Goal: Task Accomplishment & Management: Manage account settings

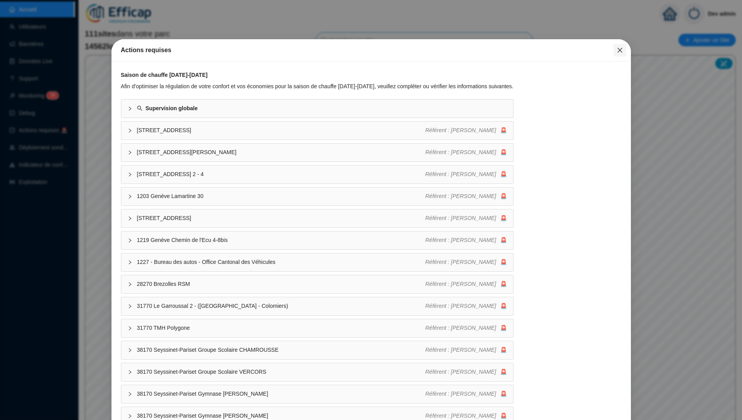
click at [341, 51] on span "Fermer" at bounding box center [619, 50] width 13 height 6
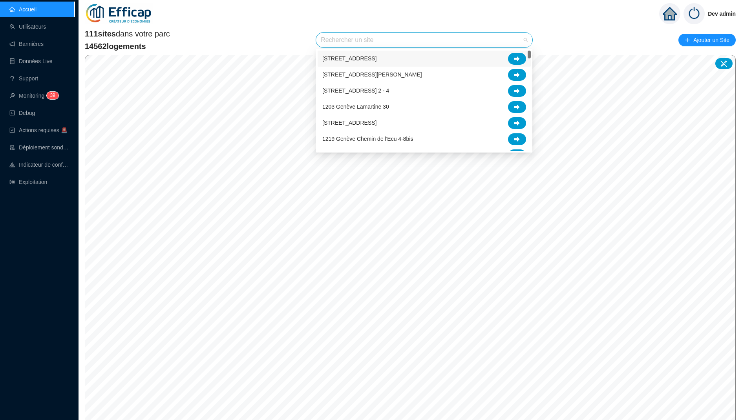
click at [341, 46] on input "search" at bounding box center [421, 40] width 200 height 15
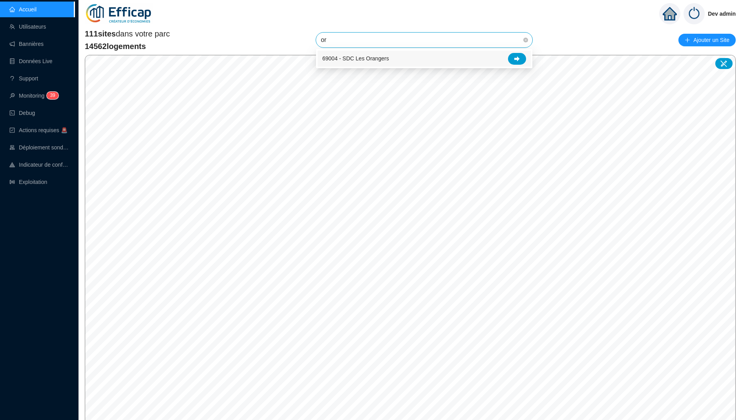
type input "ora"
click at [341, 59] on div "69004 - SDC Les Orangers" at bounding box center [424, 59] width 204 height 12
click at [341, 43] on span "69004 - SDC Les Orangers" at bounding box center [424, 40] width 207 height 15
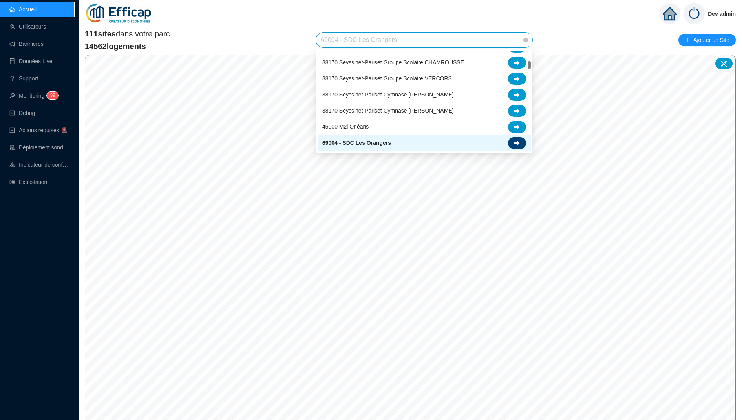
click at [341, 142] on div at bounding box center [517, 143] width 18 height 12
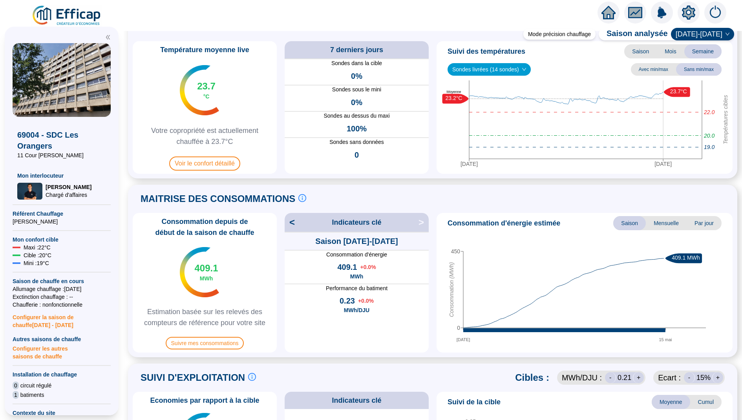
scroll to position [26, 0]
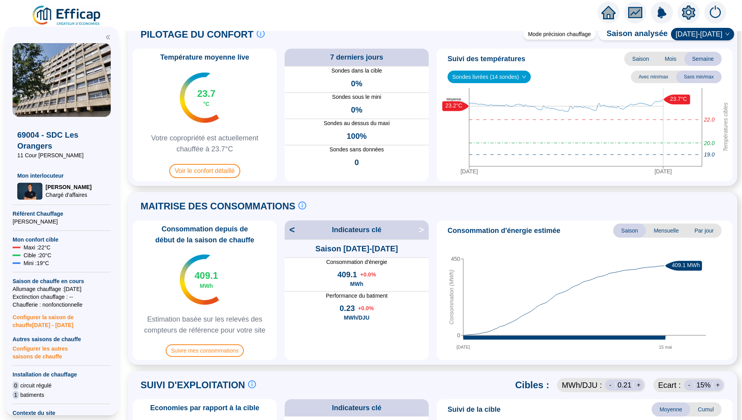
click at [341, 9] on icon "setting" at bounding box center [688, 12] width 13 height 13
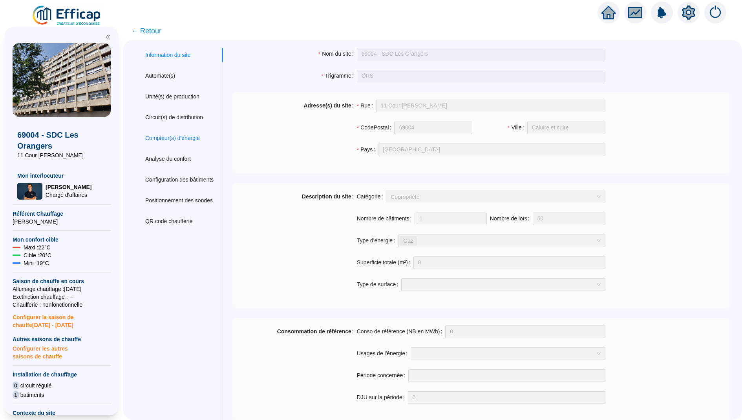
click at [181, 135] on div "Compteur(s) d'énergie" at bounding box center [172, 138] width 55 height 8
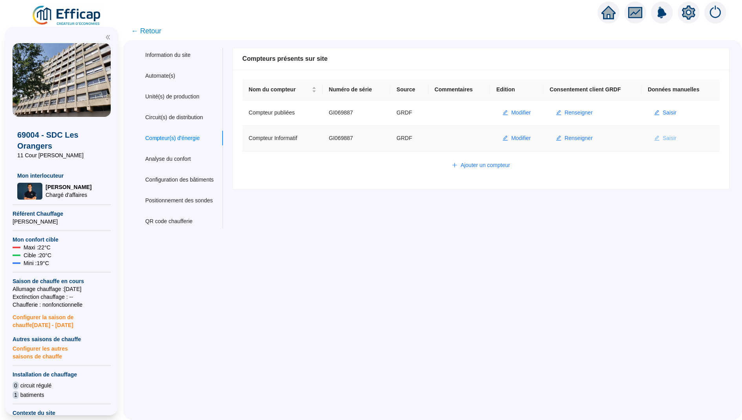
click at [341, 137] on span "Saisir" at bounding box center [669, 138] width 14 height 8
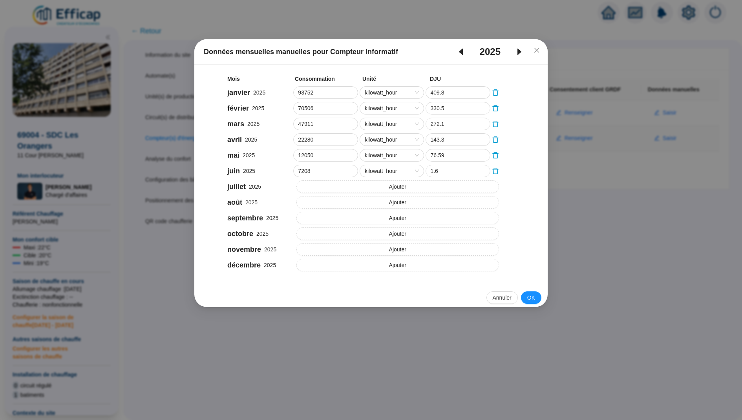
click at [341, 47] on span "caret-left" at bounding box center [461, 51] width 22 height 9
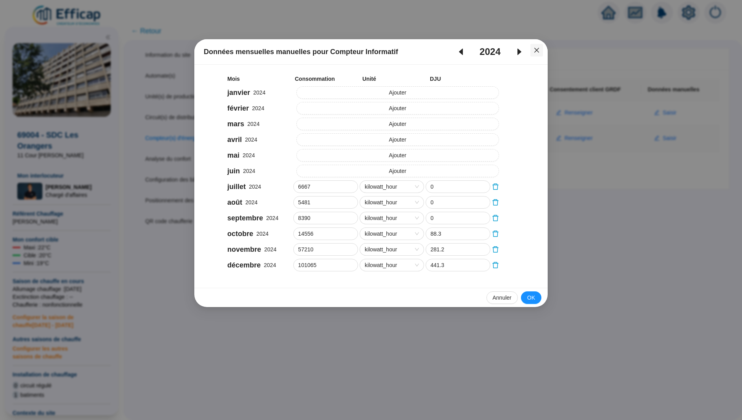
click at [341, 51] on icon "close" at bounding box center [536, 50] width 6 height 6
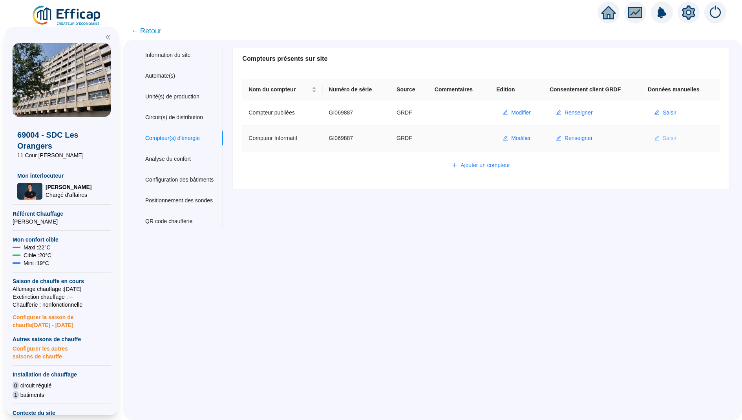
click at [341, 136] on span "Saisir" at bounding box center [669, 138] width 14 height 8
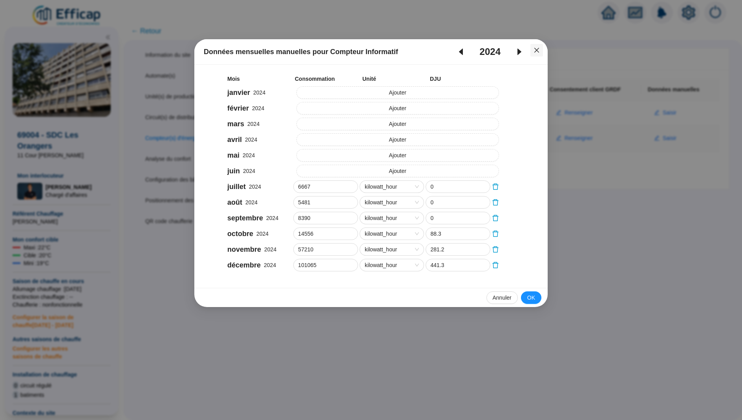
click at [341, 50] on icon "close" at bounding box center [536, 50] width 6 height 6
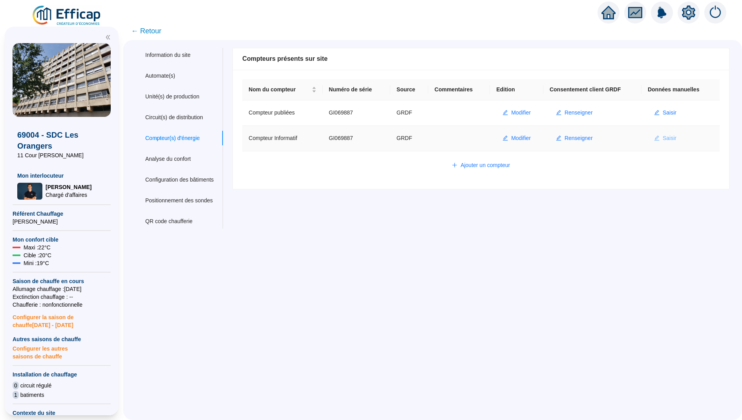
click at [341, 138] on button "Saisir" at bounding box center [664, 138] width 35 height 13
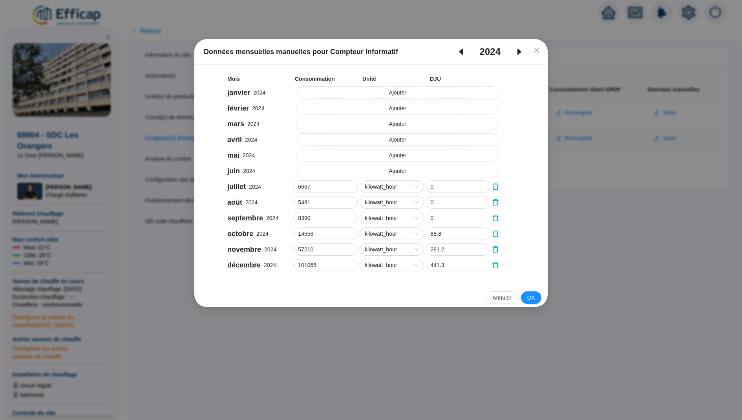
click at [341, 48] on icon "caret-right" at bounding box center [518, 51] width 9 height 9
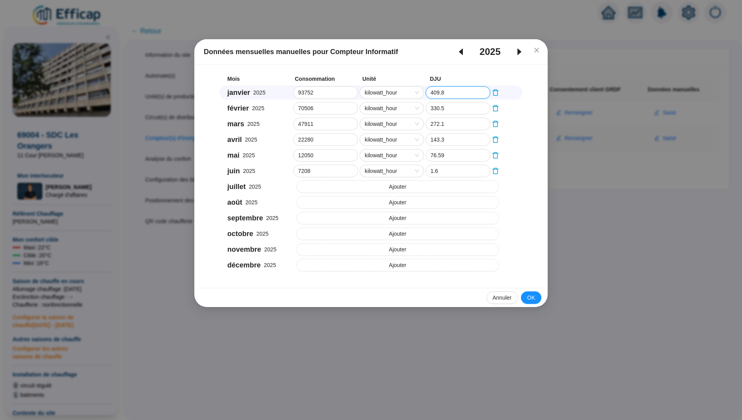
drag, startPoint x: 462, startPoint y: 96, endPoint x: 414, endPoint y: 96, distance: 47.9
click at [341, 96] on div "janvier 2025 93752 kilowatt_hour 409.8" at bounding box center [370, 93] width 303 height 14
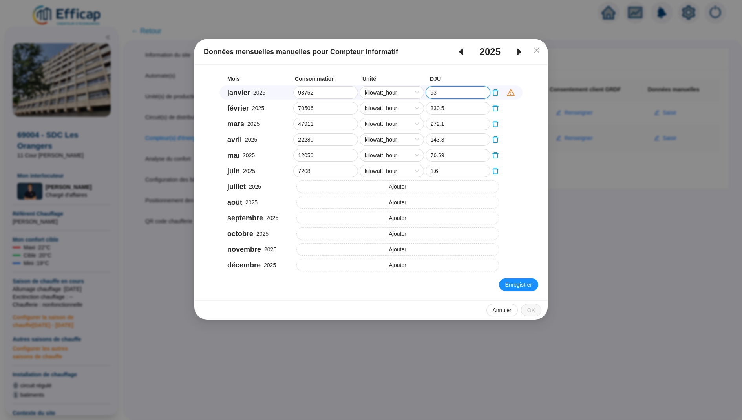
type input "9"
type input "397.9"
drag, startPoint x: 459, startPoint y: 110, endPoint x: 417, endPoint y: 110, distance: 42.4
click at [341, 110] on div "février 2025 70506 kilowatt_hour 330.5" at bounding box center [370, 108] width 303 height 14
type input "316.4"
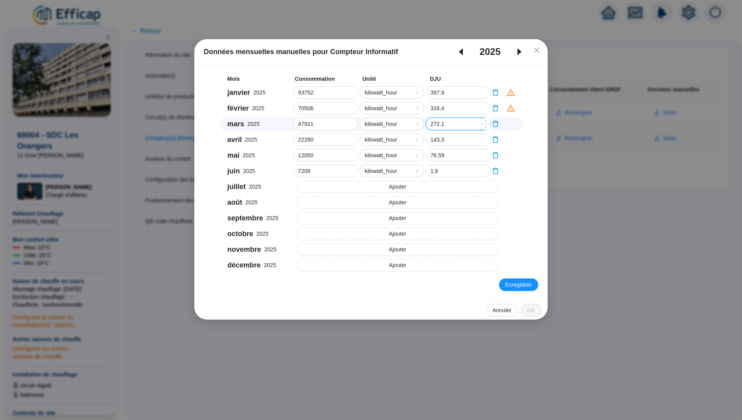
drag, startPoint x: 456, startPoint y: 123, endPoint x: 427, endPoint y: 123, distance: 28.6
click at [341, 123] on input "272.1" at bounding box center [458, 124] width 64 height 12
type input "261.8"
drag, startPoint x: 453, startPoint y: 139, endPoint x: 414, endPoint y: 138, distance: 39.6
click at [341, 139] on div "avril 2025 22280 kilowatt_hour 143.3" at bounding box center [370, 140] width 303 height 14
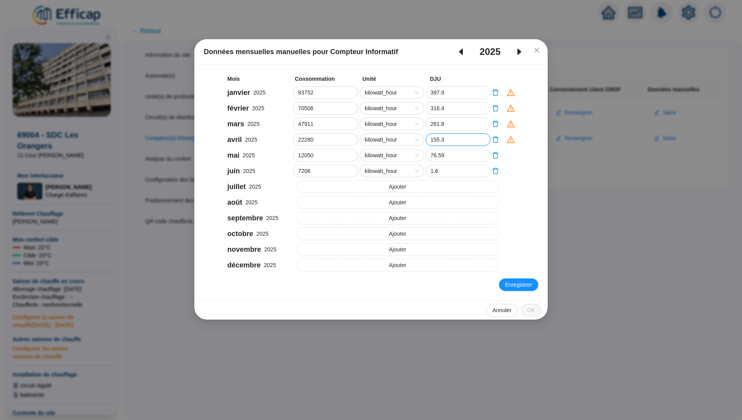
type input "155.3"
drag, startPoint x: 444, startPoint y: 153, endPoint x: 426, endPoint y: 153, distance: 18.4
click at [341, 153] on input "76.59" at bounding box center [458, 155] width 64 height 12
type input "45.4"
drag, startPoint x: 456, startPoint y: 157, endPoint x: 427, endPoint y: 157, distance: 29.0
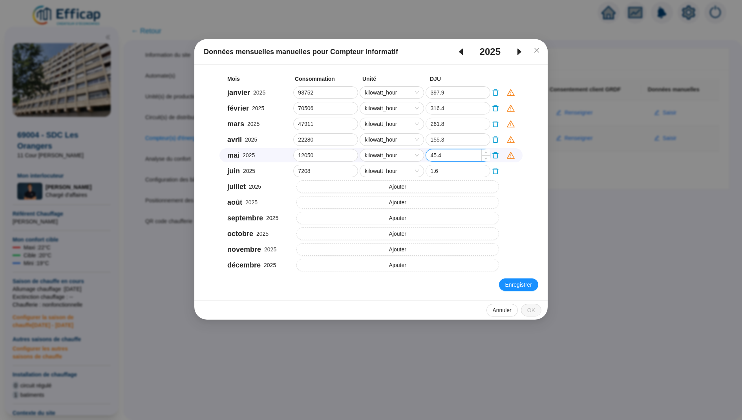
click at [341, 157] on input "45.4" at bounding box center [458, 155] width 64 height 12
click at [341, 169] on input "1.6" at bounding box center [458, 171] width 64 height 12
click at [341, 288] on span "Enregistrer" at bounding box center [518, 285] width 27 height 8
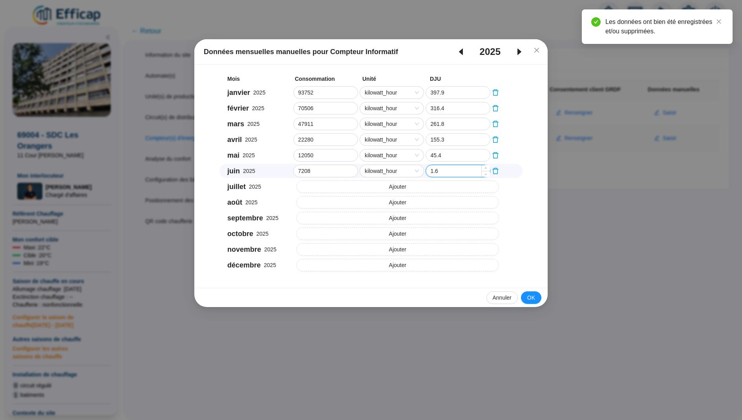
drag, startPoint x: 443, startPoint y: 173, endPoint x: 436, endPoint y: 172, distance: 7.1
click at [341, 172] on input "1.6" at bounding box center [458, 171] width 64 height 12
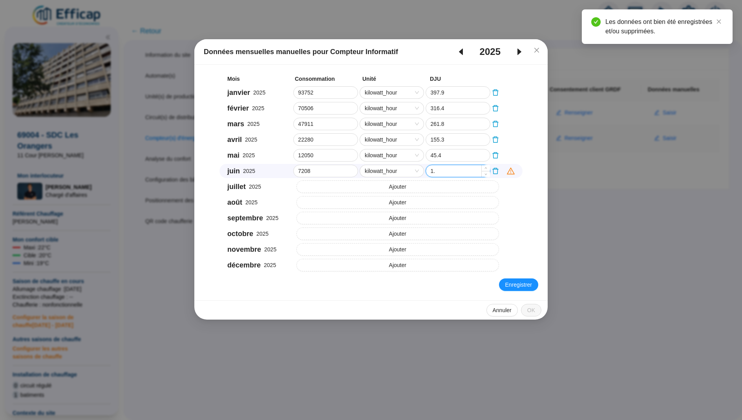
type input "1"
type input "0"
click at [341, 287] on span "Enregistrer" at bounding box center [518, 285] width 27 height 8
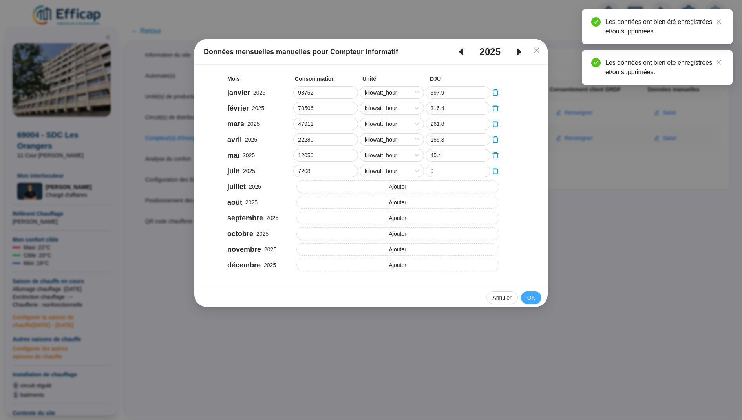
click at [341, 297] on span "OK" at bounding box center [531, 298] width 8 height 8
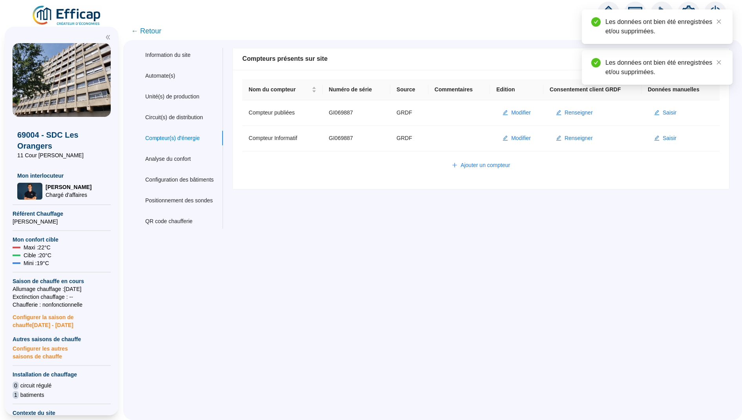
click at [137, 29] on span "← Retour" at bounding box center [146, 31] width 30 height 11
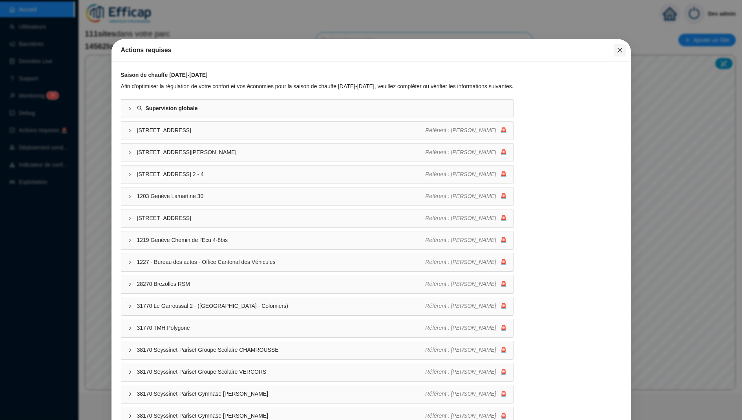
click at [620, 53] on icon "close" at bounding box center [619, 50] width 6 height 6
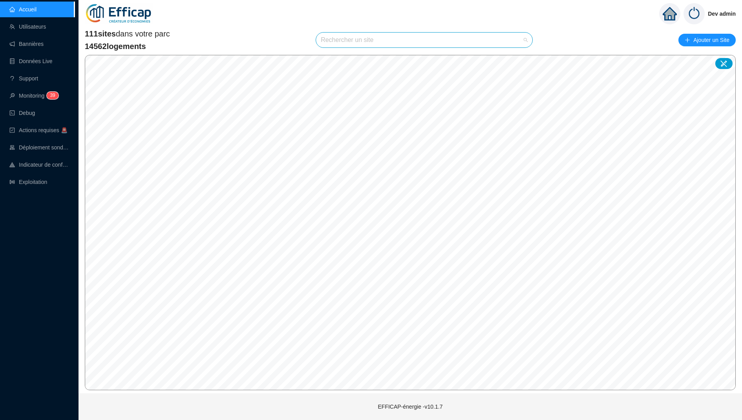
click at [476, 38] on input "search" at bounding box center [421, 40] width 200 height 15
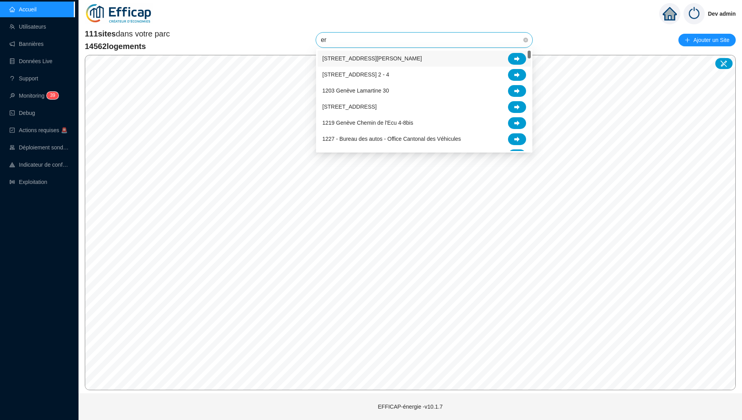
type input "era"
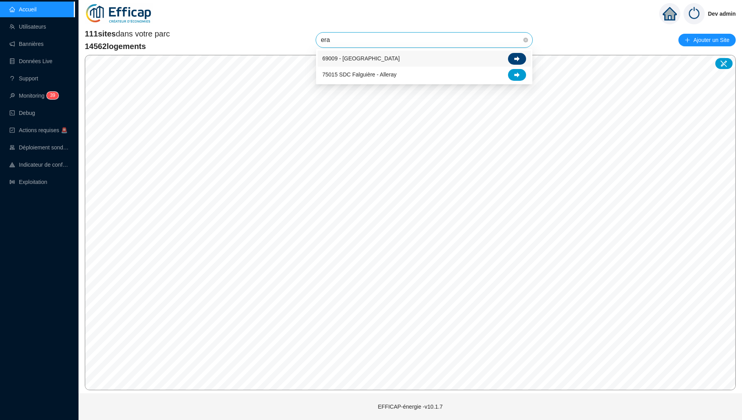
click at [521, 60] on div at bounding box center [517, 59] width 18 height 12
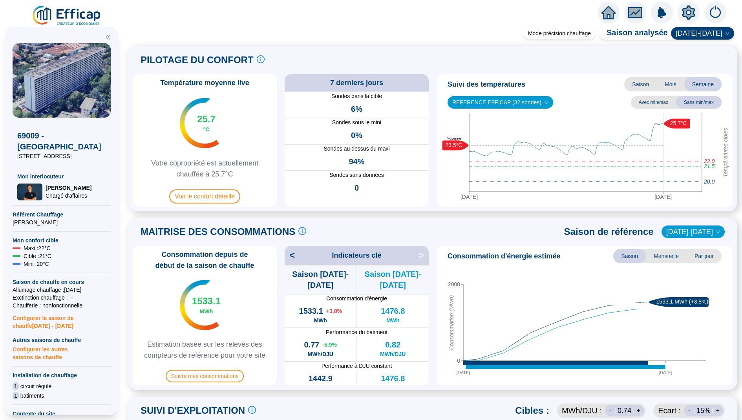
scroll to position [24, 0]
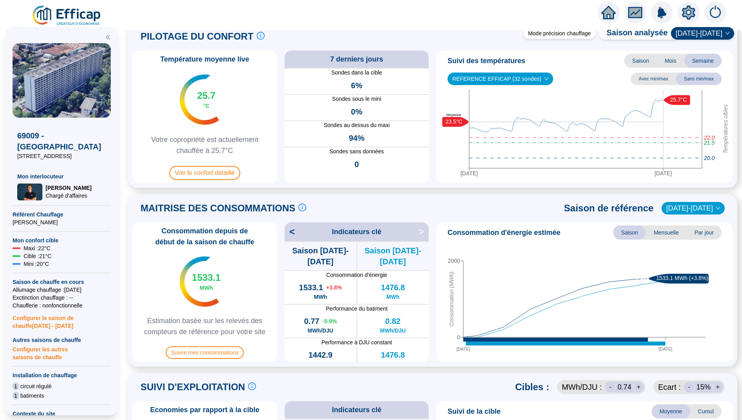
click at [294, 231] on span "<" at bounding box center [289, 232] width 10 height 13
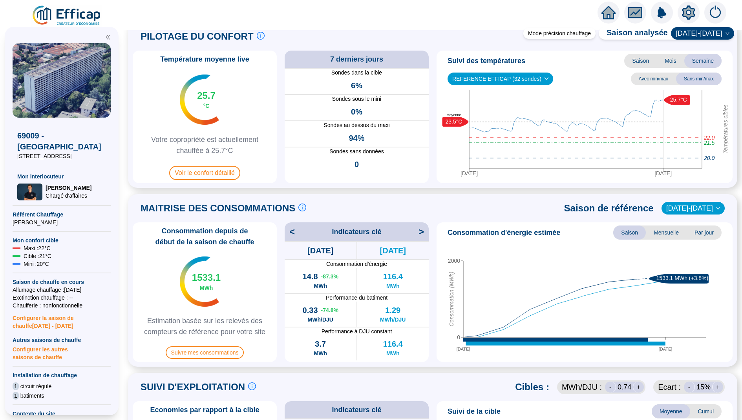
click at [294, 231] on span "<" at bounding box center [289, 232] width 10 height 13
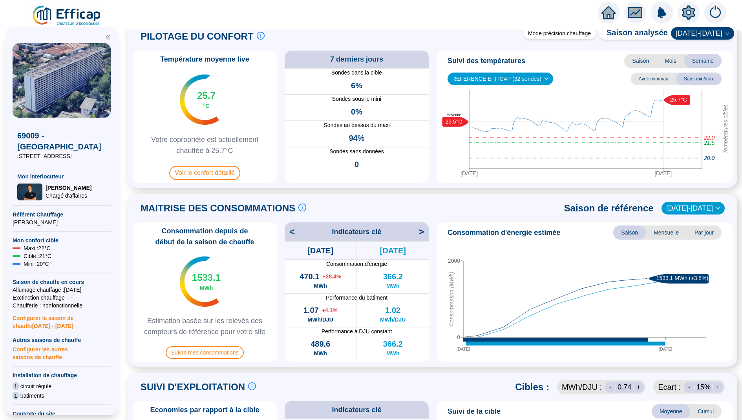
click at [423, 235] on span ">" at bounding box center [423, 232] width 10 height 13
click at [419, 233] on span ">" at bounding box center [423, 232] width 10 height 13
click at [292, 233] on span "<" at bounding box center [289, 232] width 10 height 13
click at [423, 230] on span ">" at bounding box center [423, 232] width 10 height 13
click at [418, 233] on span ">" at bounding box center [423, 232] width 10 height 13
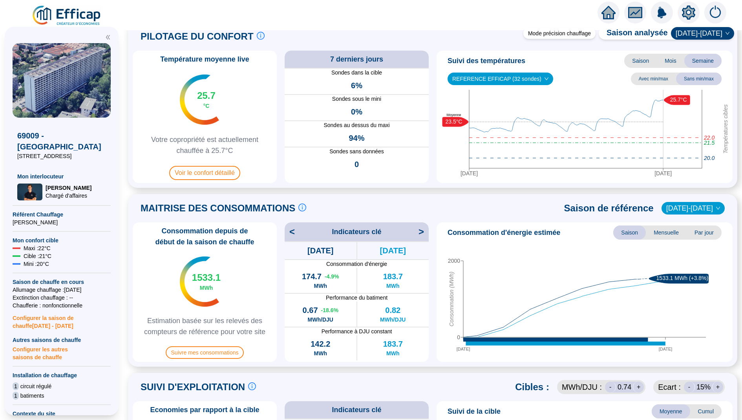
click at [417, 231] on div "< Indicateurs clé >" at bounding box center [356, 231] width 144 height 19
click at [419, 229] on span ">" at bounding box center [423, 232] width 10 height 13
click at [423, 236] on span ">" at bounding box center [423, 232] width 10 height 13
click at [423, 233] on span ">" at bounding box center [423, 232] width 10 height 13
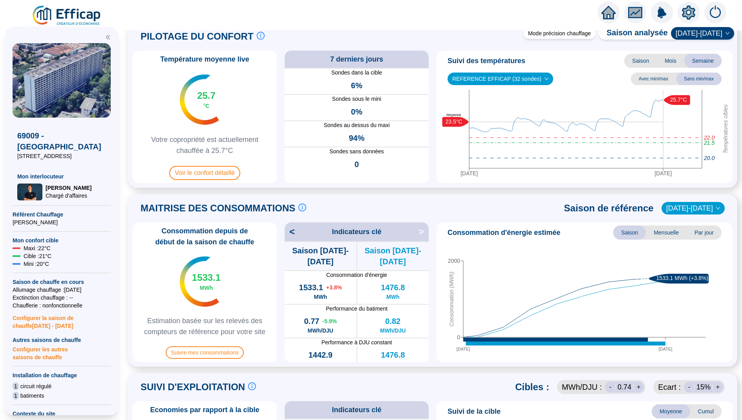
click at [295, 233] on span "<" at bounding box center [289, 232] width 10 height 13
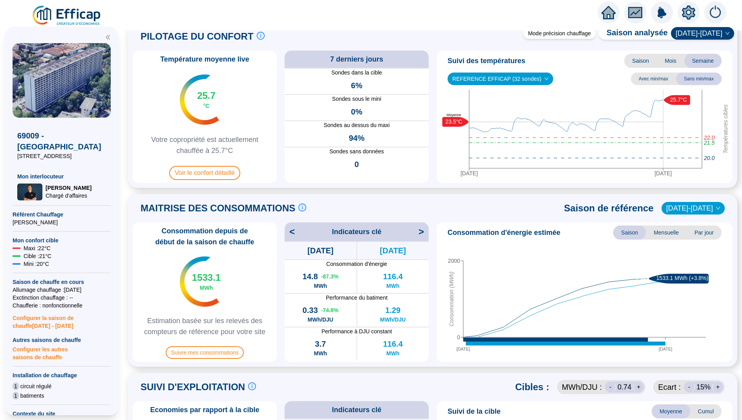
click at [292, 233] on span "<" at bounding box center [289, 232] width 10 height 13
click at [286, 232] on span "<" at bounding box center [289, 232] width 10 height 13
click at [290, 233] on span "<" at bounding box center [289, 232] width 10 height 13
click at [423, 231] on span ">" at bounding box center [423, 232] width 10 height 13
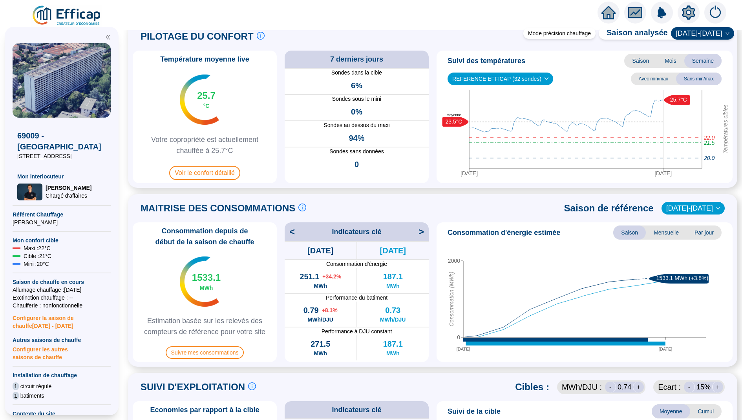
click at [423, 231] on span ">" at bounding box center [423, 232] width 10 height 13
click at [423, 233] on span ">" at bounding box center [423, 232] width 10 height 13
click at [605, 13] on icon "home" at bounding box center [608, 12] width 14 height 11
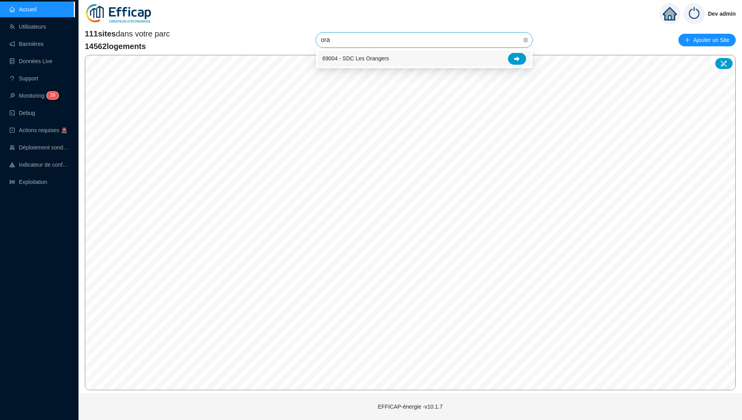
type input "oran"
click at [516, 55] on div at bounding box center [517, 59] width 18 height 12
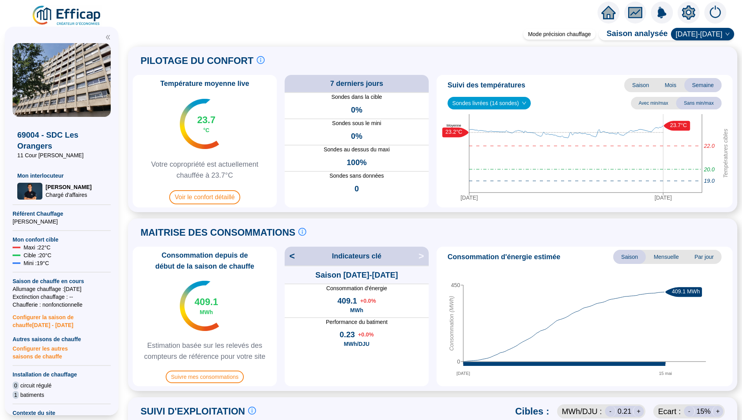
click at [289, 260] on span "<" at bounding box center [289, 256] width 10 height 13
click at [285, 250] on span "<" at bounding box center [289, 256] width 10 height 13
click at [707, 31] on span "[DATE]-[DATE]" at bounding box center [702, 34] width 54 height 12
click at [697, 58] on div "[DATE]-[DATE]" at bounding box center [707, 62] width 40 height 8
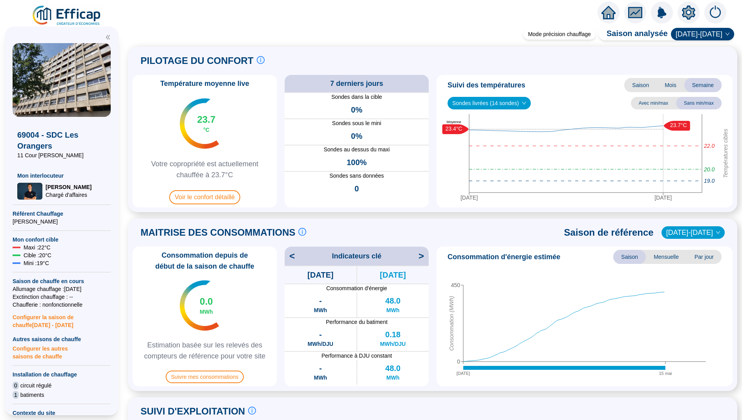
click at [420, 254] on span ">" at bounding box center [423, 256] width 10 height 13
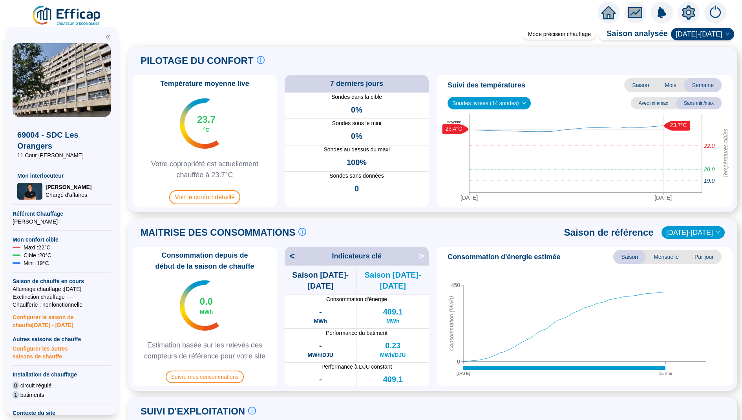
click at [699, 11] on div at bounding box center [661, 13] width 129 height 22
click at [693, 11] on icon "setting" at bounding box center [688, 12] width 13 height 14
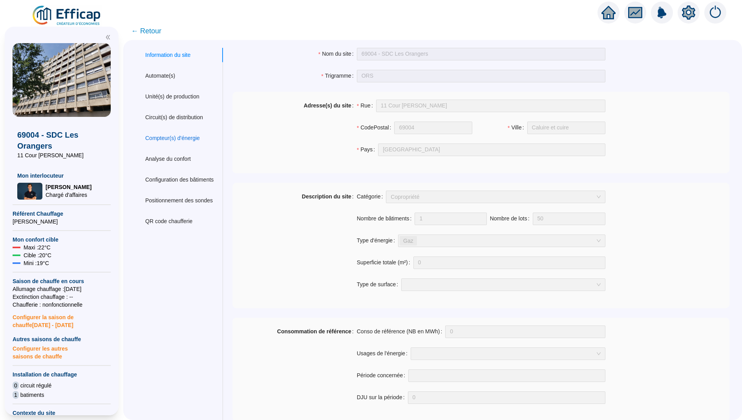
click at [180, 136] on div "Compteur(s) d'énergie" at bounding box center [172, 138] width 55 height 8
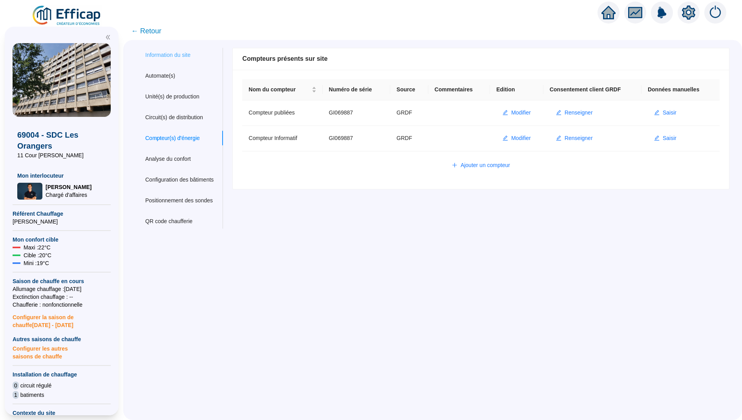
click at [171, 59] on div "Information du site" at bounding box center [179, 55] width 87 height 15
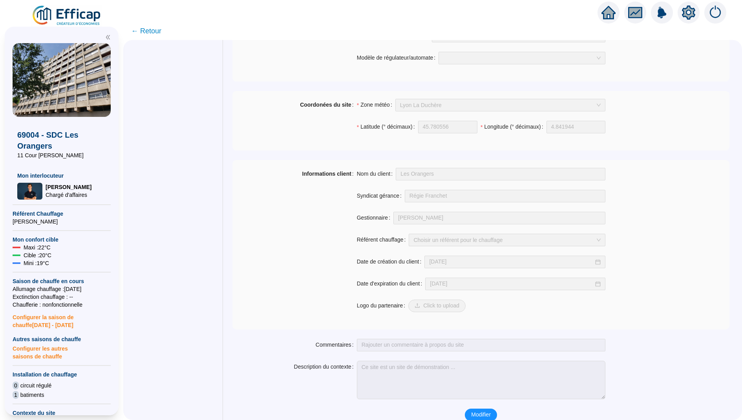
scroll to position [485, 0]
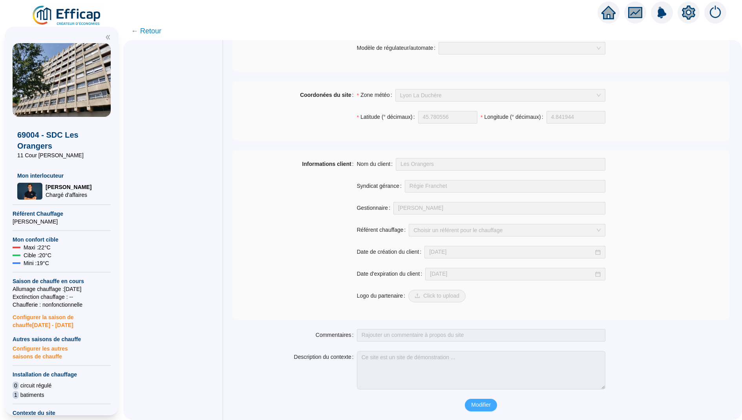
click at [482, 403] on span "Modifier" at bounding box center [481, 405] width 20 height 8
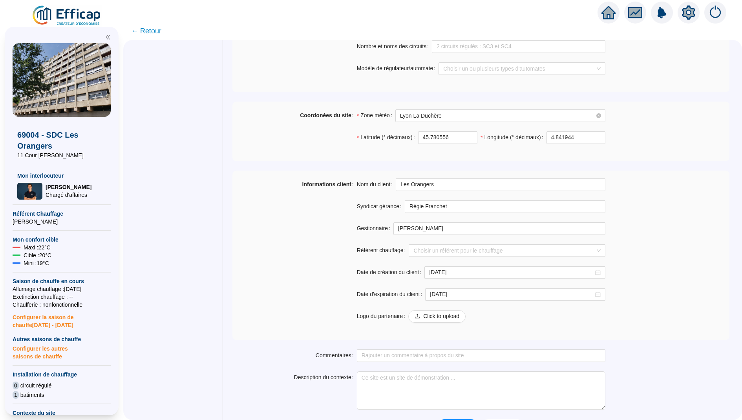
click at [482, 122] on div "Zone météo Lyon La Duchère Latitude (° décimaux) 45.780556 Longitude (° décimau…" at bounding box center [481, 131] width 248 height 44
click at [482, 118] on span "Lyon La Duchère" at bounding box center [500, 116] width 200 height 12
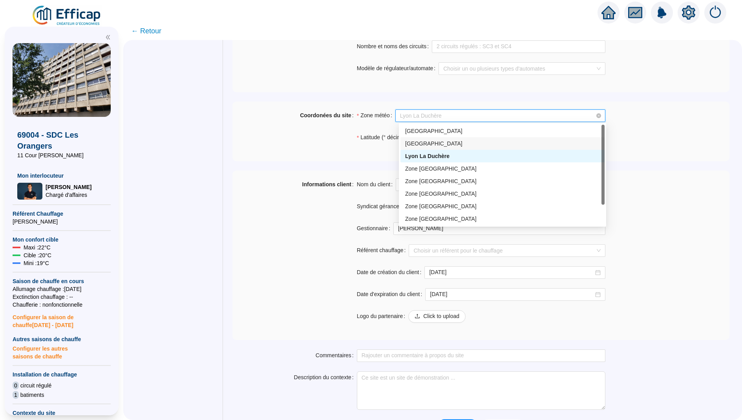
click at [468, 142] on div "Lyon Centre" at bounding box center [502, 144] width 195 height 8
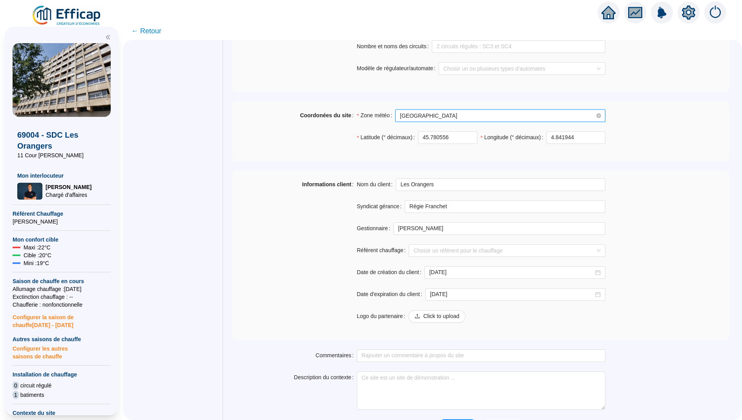
scroll to position [505, 0]
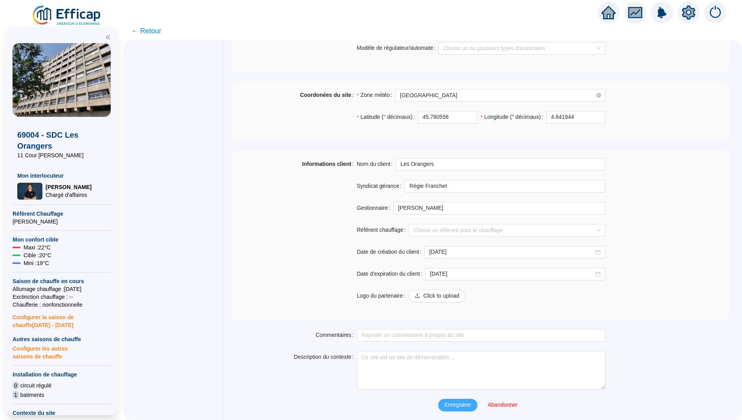
click at [456, 401] on span "Enregistrer" at bounding box center [457, 405] width 27 height 8
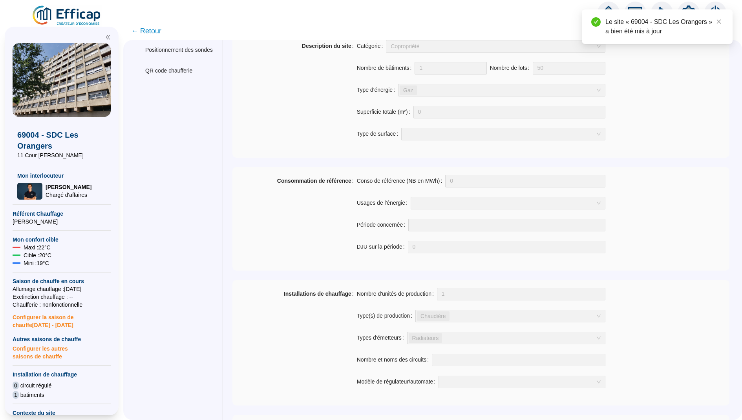
scroll to position [0, 0]
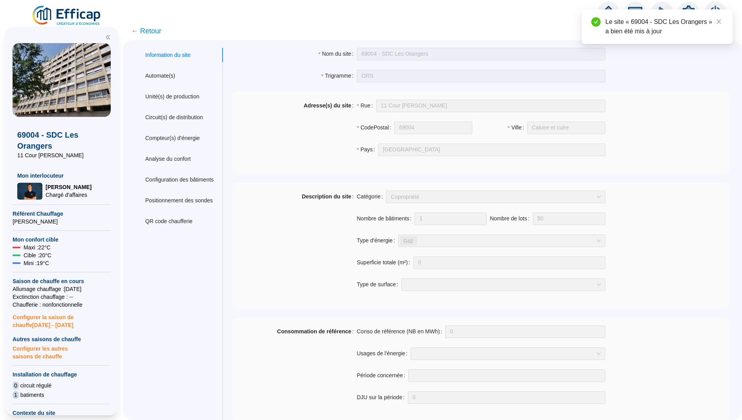
click at [152, 30] on span "← Retour" at bounding box center [146, 31] width 30 height 11
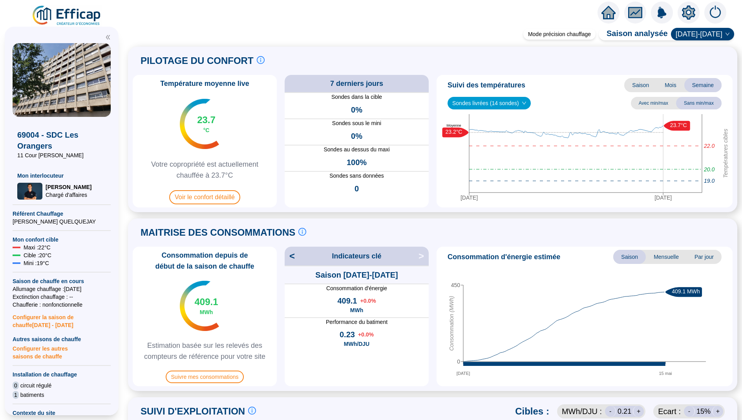
click at [717, 38] on span "[DATE]-[DATE]" at bounding box center [702, 34] width 54 height 12
click at [702, 60] on div "[DATE]-[DATE]" at bounding box center [707, 62] width 40 height 8
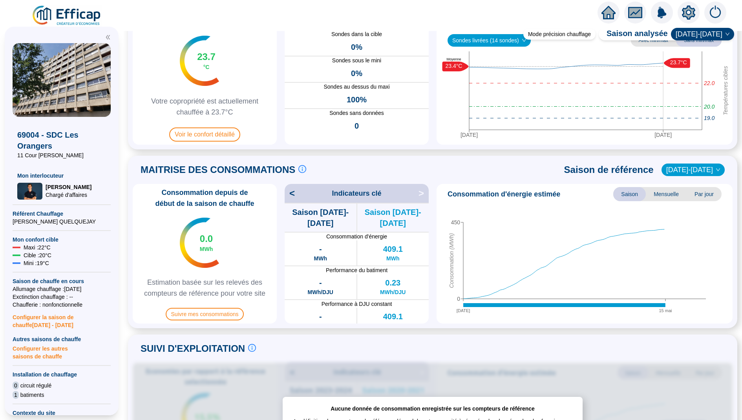
scroll to position [75, 0]
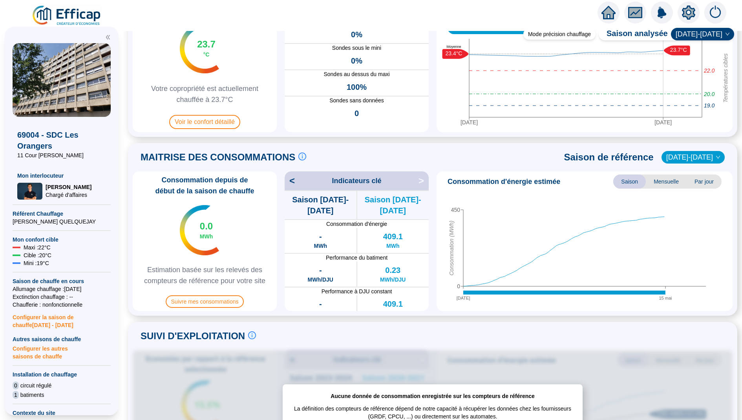
click at [425, 179] on span ">" at bounding box center [423, 181] width 10 height 13
click at [296, 182] on div "< Indicateurs clé >" at bounding box center [356, 180] width 144 height 19
click at [290, 179] on span "<" at bounding box center [289, 181] width 10 height 13
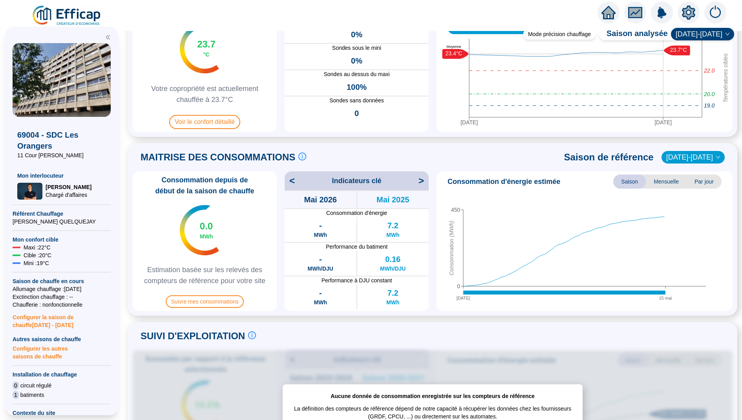
click at [290, 182] on span "<" at bounding box center [289, 181] width 10 height 13
click at [287, 181] on span "<" at bounding box center [289, 181] width 10 height 13
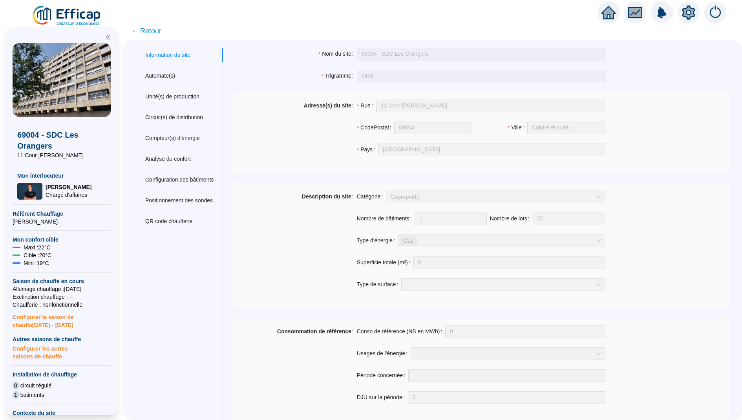
click at [147, 32] on span "← Retour" at bounding box center [146, 31] width 30 height 11
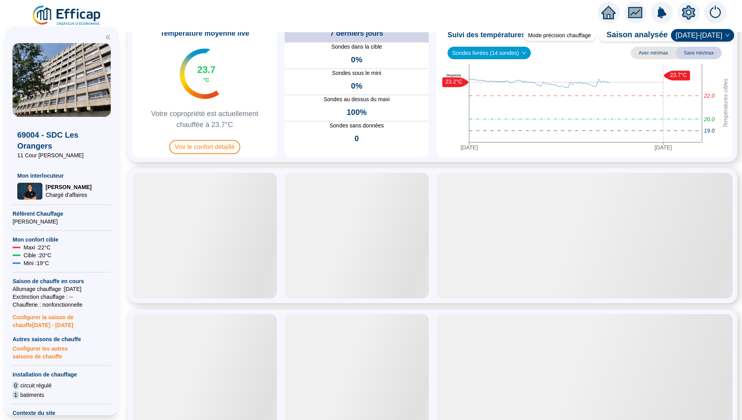
scroll to position [55, 0]
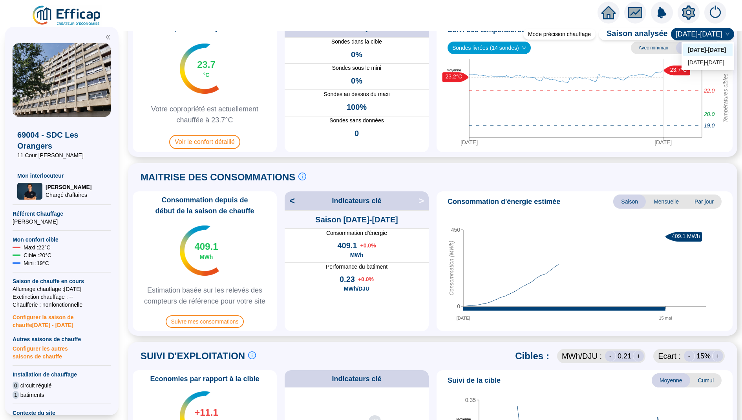
click at [699, 38] on span "[DATE]-[DATE]" at bounding box center [702, 34] width 54 height 12
click at [691, 64] on div "[DATE]-[DATE]" at bounding box center [707, 62] width 40 height 8
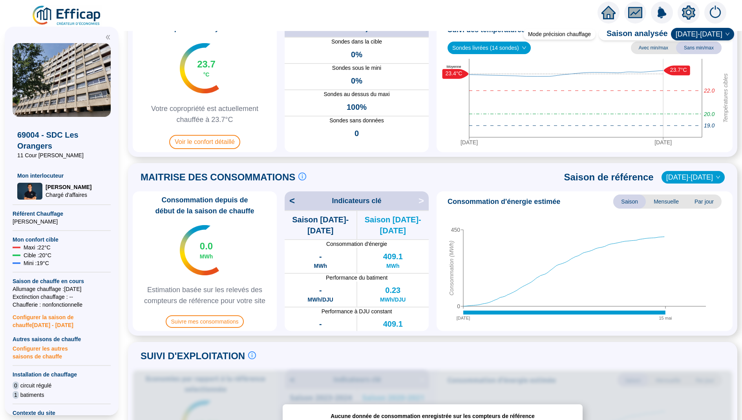
click at [295, 204] on span "<" at bounding box center [289, 201] width 10 height 13
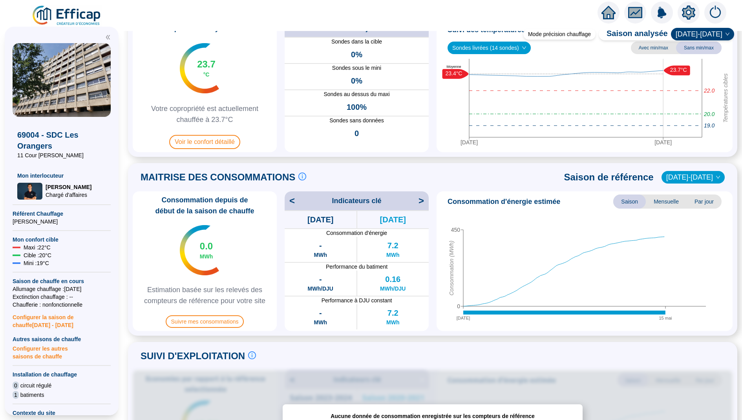
click at [290, 195] on span "<" at bounding box center [289, 201] width 10 height 13
click at [292, 196] on span "<" at bounding box center [289, 201] width 10 height 13
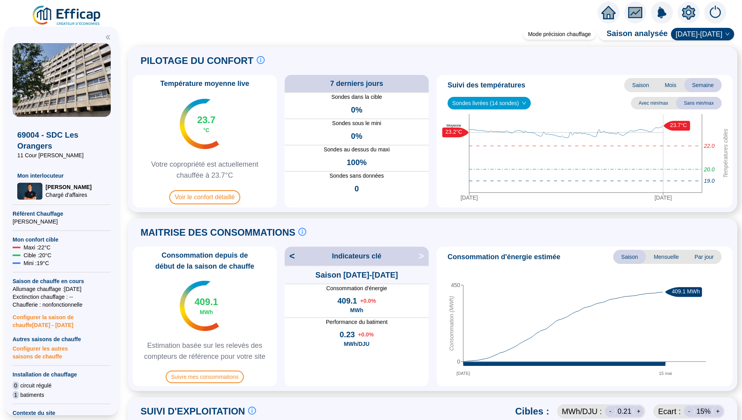
click at [291, 256] on span "<" at bounding box center [289, 256] width 10 height 13
click at [290, 259] on span "<" at bounding box center [289, 256] width 10 height 13
click at [702, 35] on span "[DATE]-[DATE]" at bounding box center [702, 34] width 54 height 12
click at [696, 60] on div "[DATE]-[DATE]" at bounding box center [707, 62] width 40 height 8
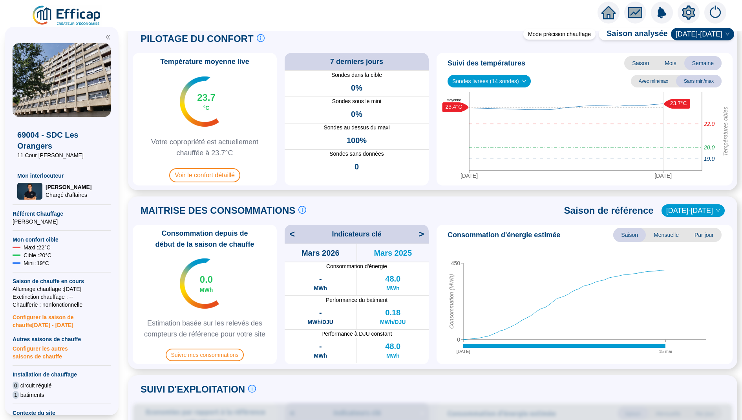
scroll to position [23, 0]
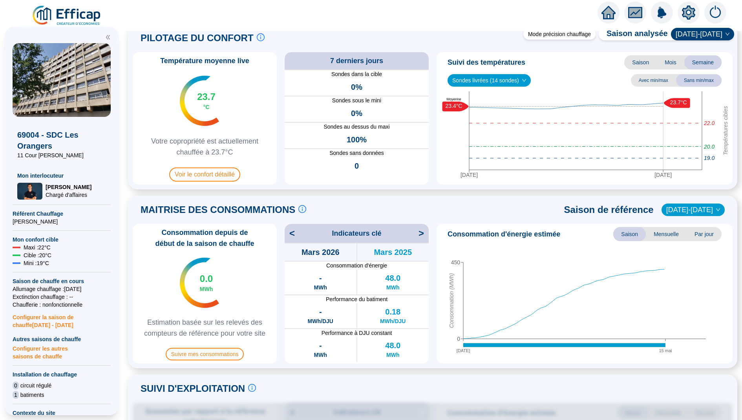
click at [395, 312] on span "0.18" at bounding box center [392, 311] width 15 height 11
click at [422, 233] on span ">" at bounding box center [423, 233] width 10 height 13
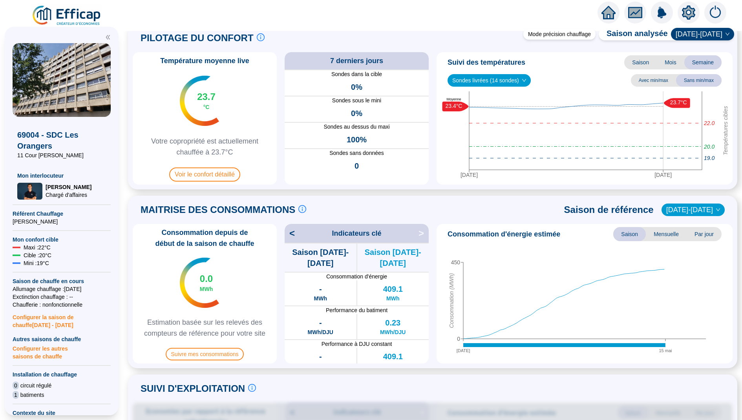
click at [422, 233] on span ">" at bounding box center [423, 233] width 10 height 13
click at [294, 232] on span "<" at bounding box center [289, 233] width 10 height 13
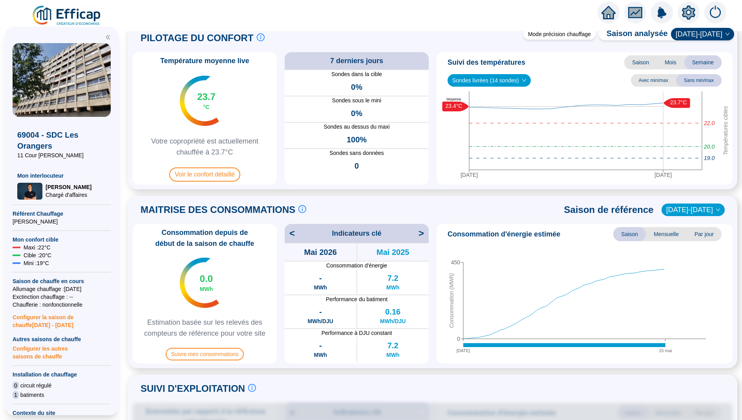
click at [294, 232] on span "<" at bounding box center [289, 233] width 10 height 13
click at [288, 233] on span "<" at bounding box center [289, 233] width 10 height 13
click at [421, 235] on span ">" at bounding box center [423, 233] width 10 height 13
click at [287, 233] on span "<" at bounding box center [289, 233] width 10 height 13
click at [687, 15] on icon "setting" at bounding box center [688, 12] width 13 height 13
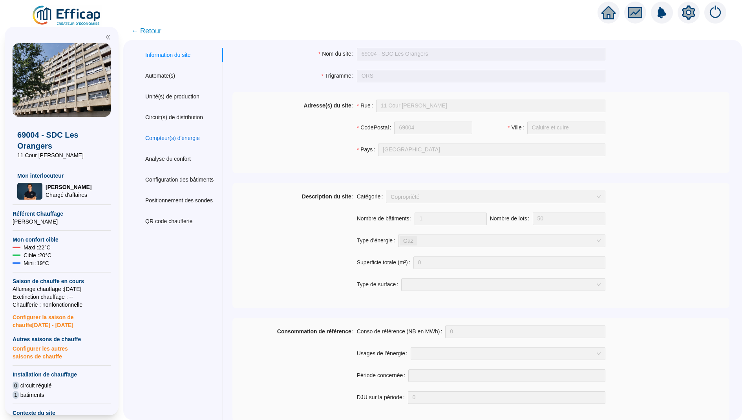
click at [192, 136] on div "Compteur(s) d'énergie" at bounding box center [172, 138] width 55 height 8
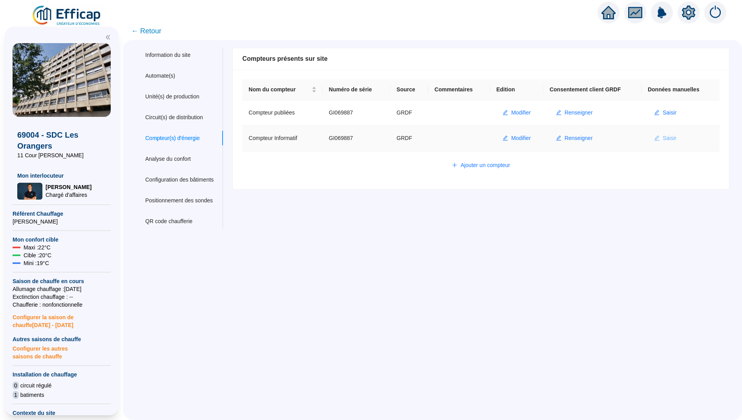
click at [669, 137] on span "Saisir" at bounding box center [669, 138] width 14 height 8
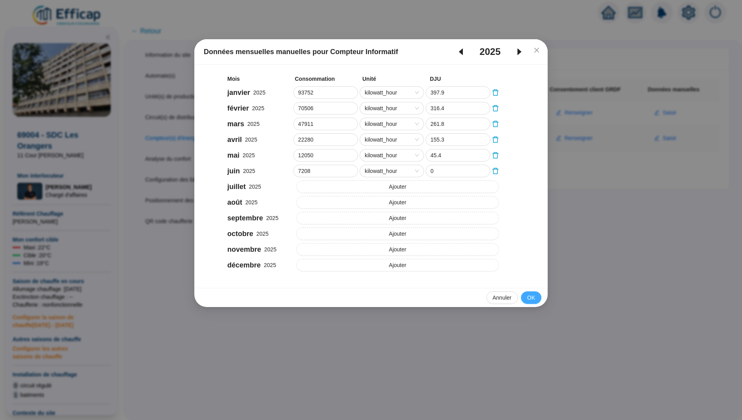
click at [533, 300] on span "OK" at bounding box center [531, 298] width 8 height 8
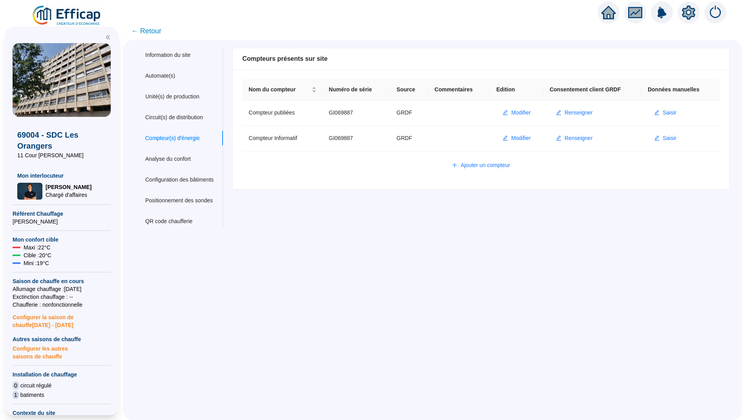
click at [606, 23] on span "← Retour" at bounding box center [432, 31] width 618 height 18
click at [609, 3] on div at bounding box center [608, 13] width 22 height 22
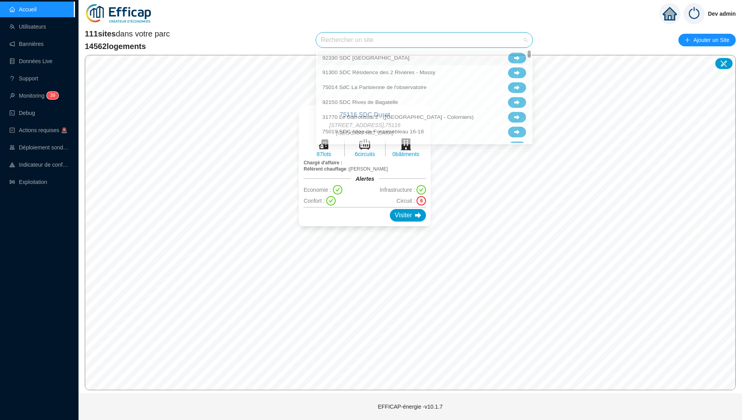
click at [386, 36] on input "search" at bounding box center [421, 40] width 200 height 15
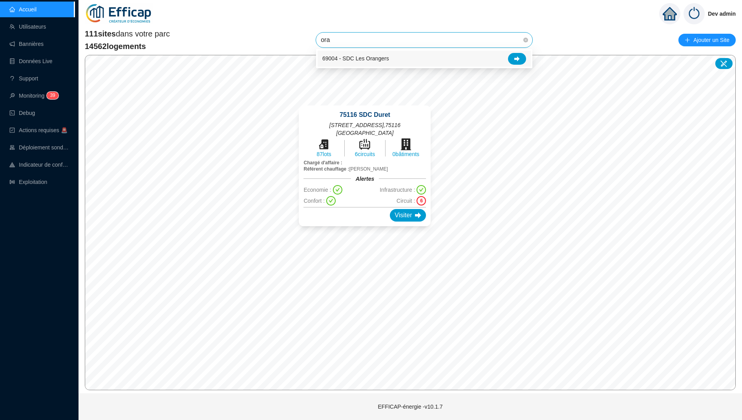
type input "oran"
click at [520, 62] on div at bounding box center [517, 59] width 18 height 12
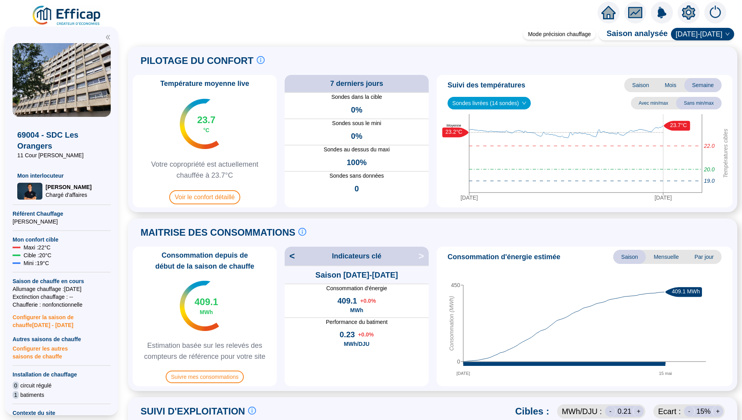
click at [289, 256] on span "<" at bounding box center [289, 256] width 10 height 13
click at [293, 254] on span "<" at bounding box center [289, 256] width 10 height 13
click at [288, 257] on span "<" at bounding box center [289, 256] width 10 height 13
click at [702, 38] on span "[DATE]-[DATE]" at bounding box center [702, 34] width 54 height 12
click at [691, 60] on div "[DATE]-[DATE]" at bounding box center [707, 62] width 40 height 8
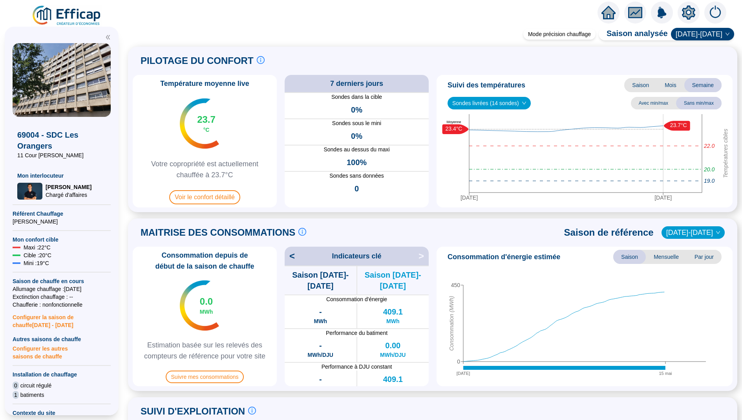
click at [293, 259] on span "<" at bounding box center [289, 256] width 10 height 13
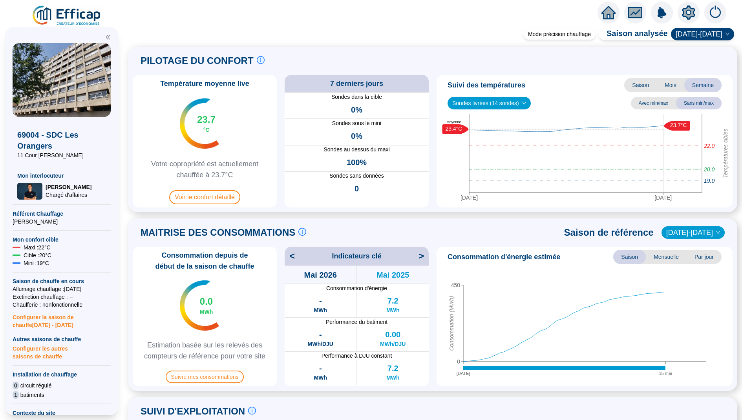
click at [293, 259] on span "<" at bounding box center [289, 256] width 10 height 13
click at [294, 260] on span "<" at bounding box center [289, 256] width 10 height 13
click at [419, 256] on span ">" at bounding box center [423, 256] width 10 height 13
click at [422, 254] on span ">" at bounding box center [423, 256] width 10 height 13
click at [423, 253] on span ">" at bounding box center [423, 256] width 10 height 13
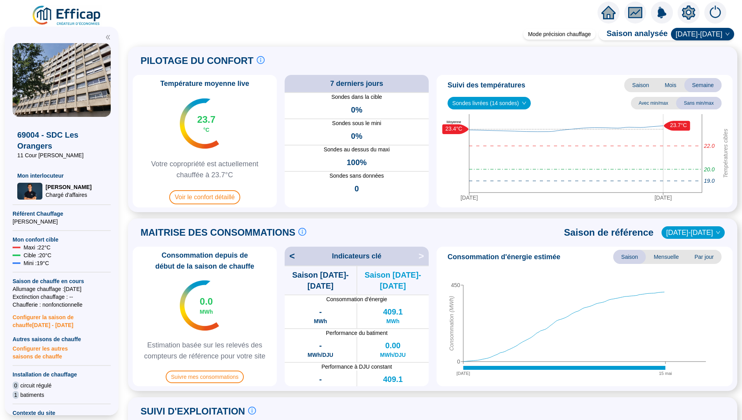
click at [290, 252] on span "<" at bounding box center [289, 256] width 10 height 13
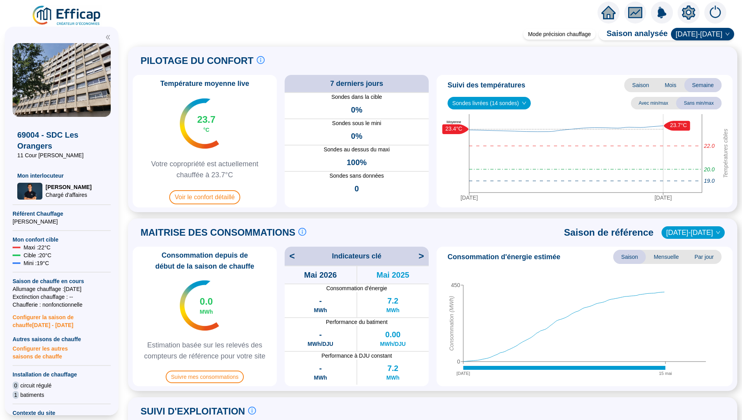
click at [290, 252] on span "<" at bounding box center [289, 256] width 10 height 13
click at [292, 255] on span "<" at bounding box center [289, 256] width 10 height 13
click at [606, 13] on icon "home" at bounding box center [608, 12] width 14 height 11
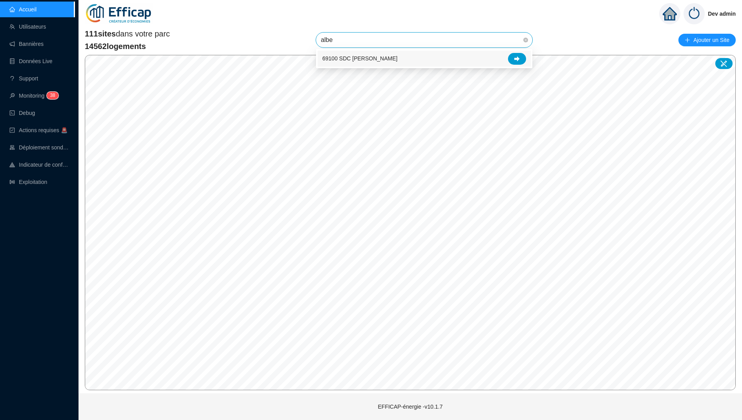
type input "alber"
click at [517, 58] on icon at bounding box center [516, 58] width 5 height 5
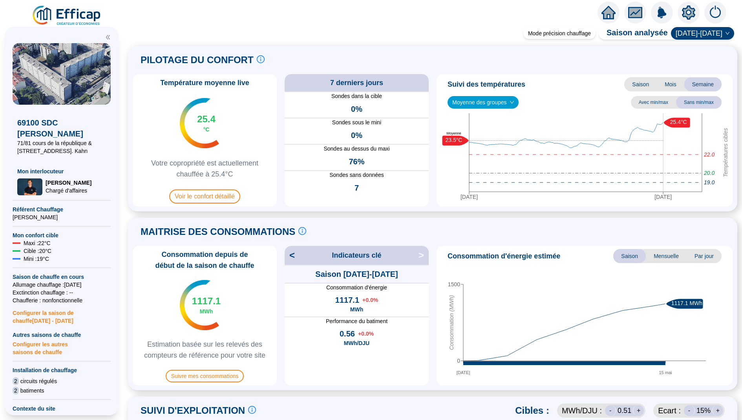
click at [686, 10] on icon "setting" at bounding box center [687, 12] width 5 height 5
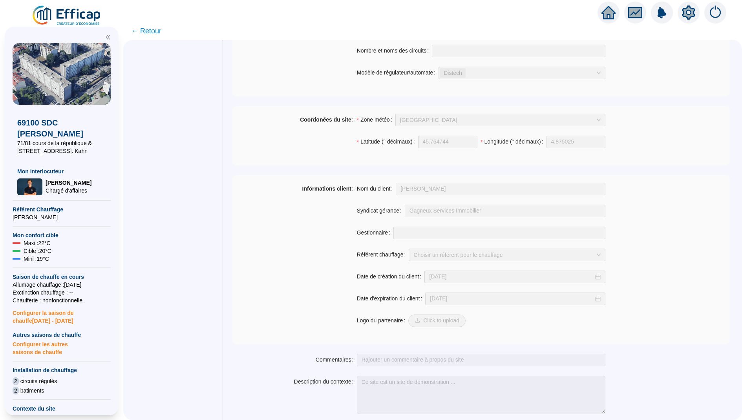
scroll to position [485, 0]
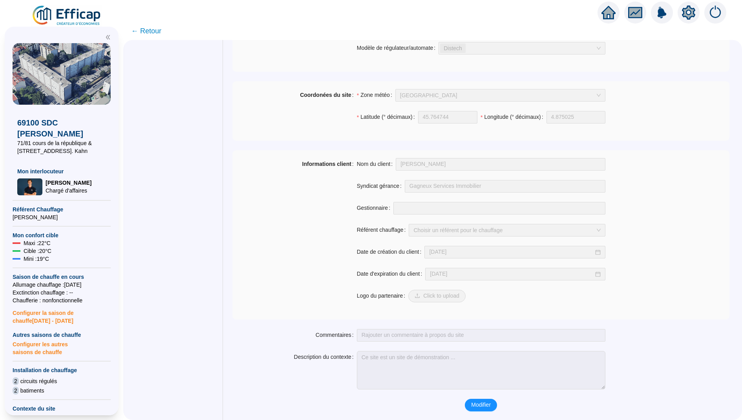
click at [153, 31] on span "← Retour" at bounding box center [146, 31] width 30 height 11
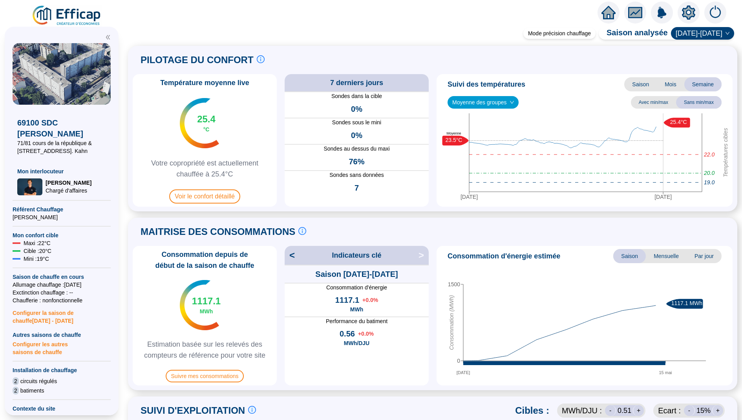
click at [716, 30] on span "[DATE]-[DATE]" at bounding box center [702, 33] width 54 height 12
click at [700, 73] on div "[DATE]-[DATE]" at bounding box center [707, 74] width 40 height 8
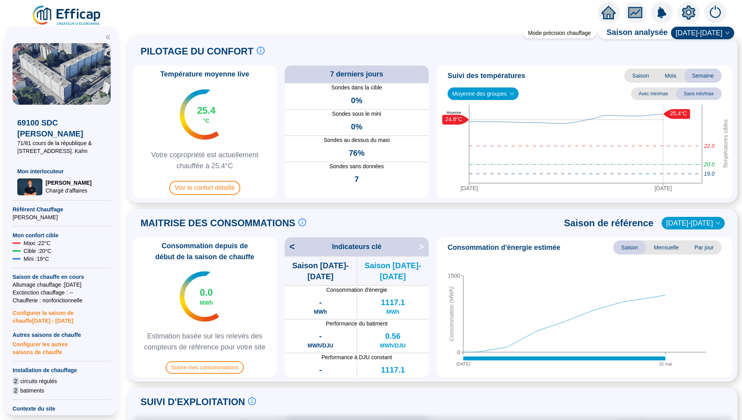
scroll to position [17, 0]
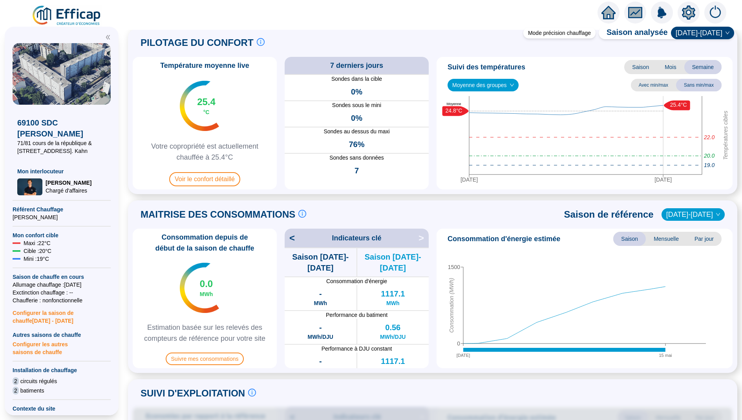
click at [292, 236] on span "<" at bounding box center [289, 238] width 10 height 13
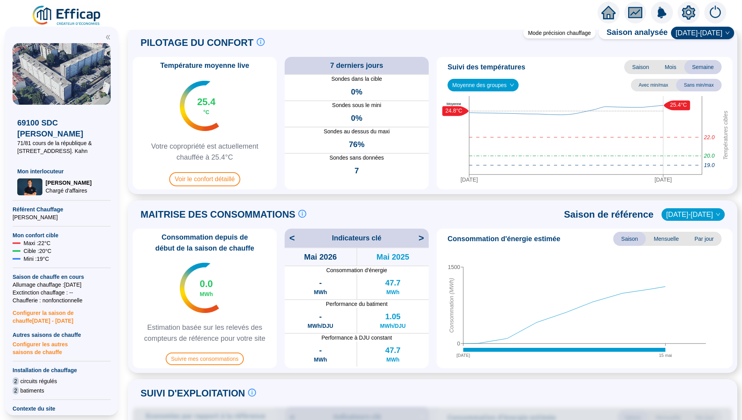
click at [284, 237] on span "<" at bounding box center [289, 238] width 10 height 13
click at [289, 239] on span "<" at bounding box center [289, 238] width 10 height 13
click at [292, 239] on span "<" at bounding box center [289, 238] width 10 height 13
click at [421, 242] on span ">" at bounding box center [423, 238] width 10 height 13
click at [420, 240] on span ">" at bounding box center [423, 238] width 10 height 13
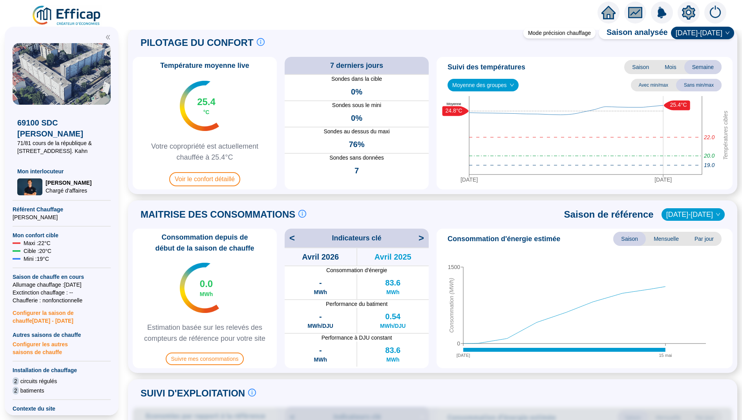
click at [285, 237] on span "<" at bounding box center [289, 238] width 10 height 13
click at [691, 15] on icon "setting" at bounding box center [688, 12] width 13 height 13
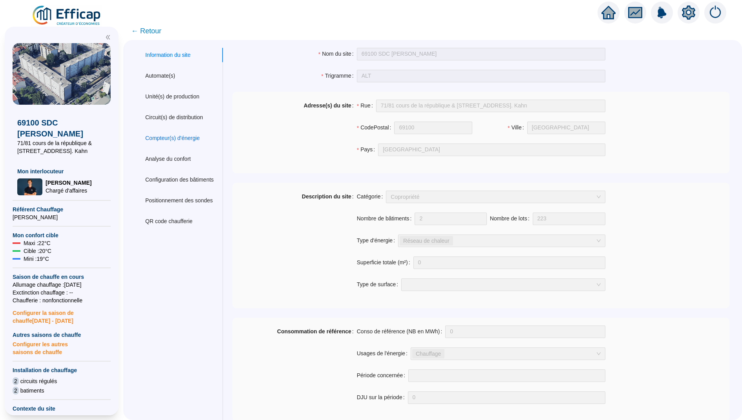
click at [197, 140] on div "Compteur(s) d'énergie" at bounding box center [172, 138] width 55 height 8
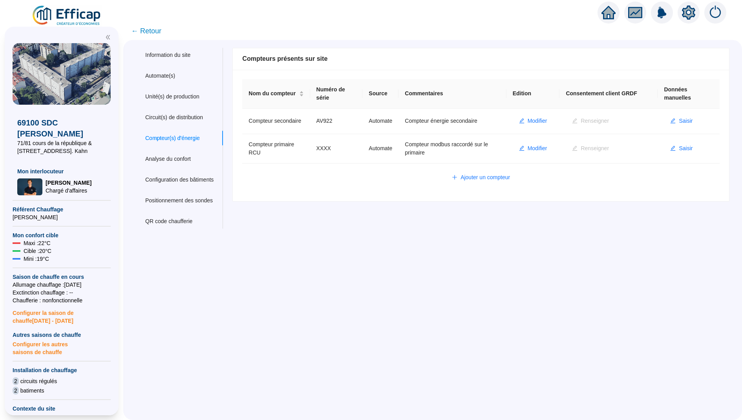
click at [606, 15] on icon "home" at bounding box center [608, 12] width 14 height 13
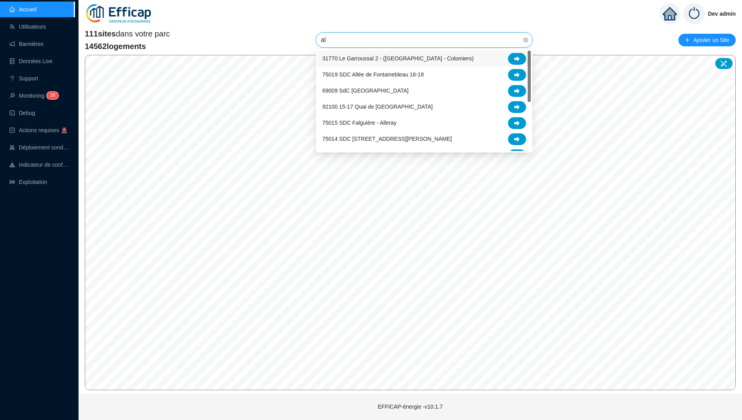
type input "alb"
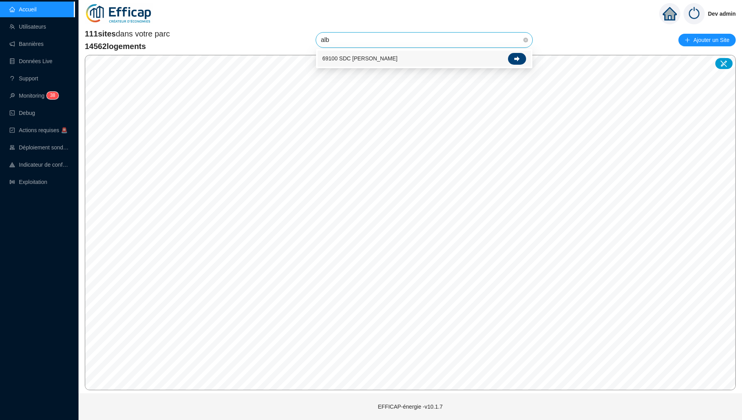
click at [514, 56] on icon at bounding box center [516, 58] width 5 height 5
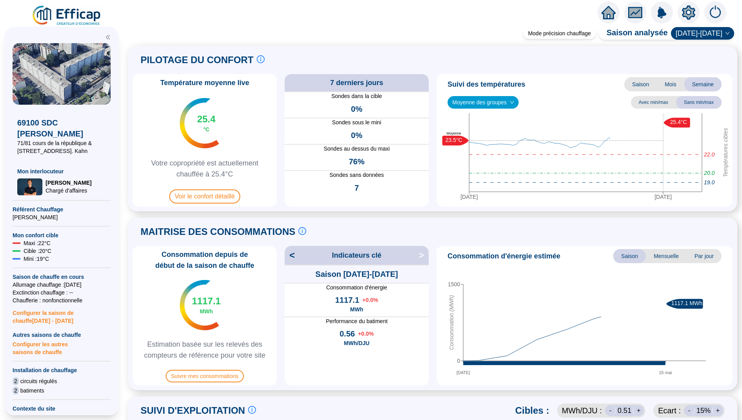
click at [682, 19] on icon "setting" at bounding box center [688, 12] width 14 height 14
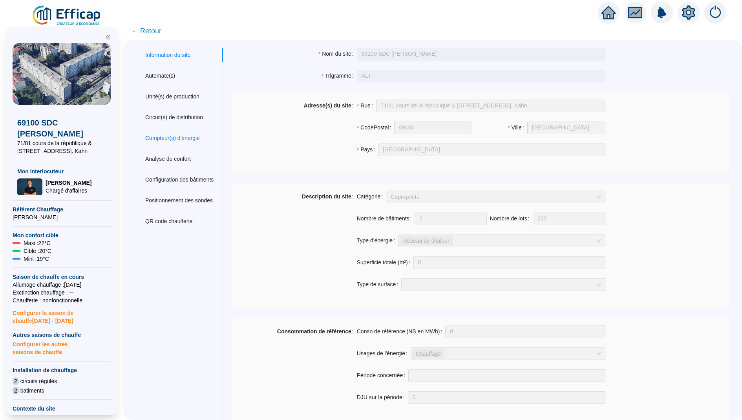
click at [164, 142] on div "Compteur(s) d'énergie" at bounding box center [172, 138] width 55 height 8
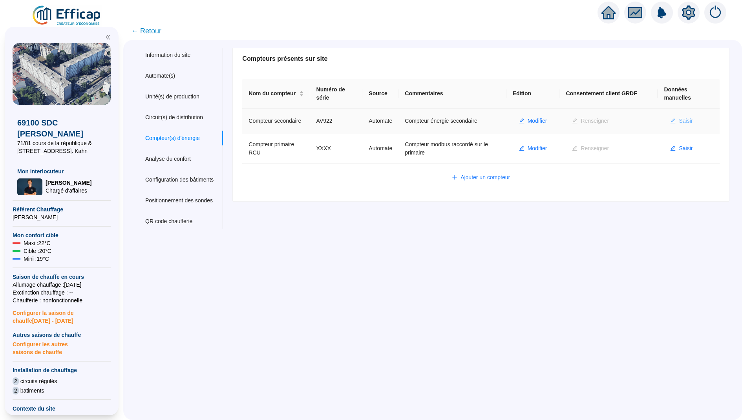
click at [683, 123] on span "Saisir" at bounding box center [685, 121] width 14 height 8
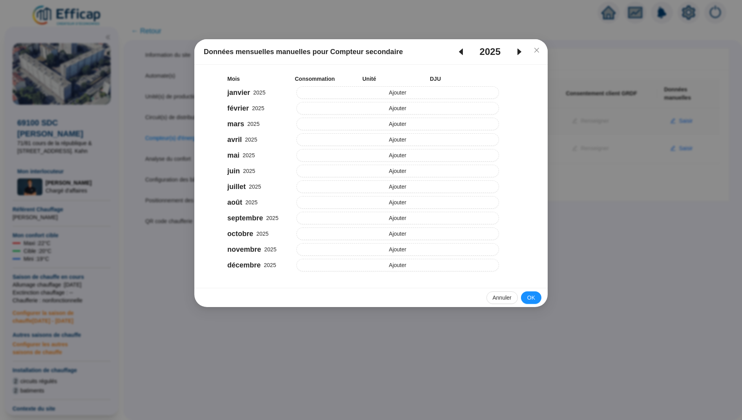
click at [463, 53] on span "caret-left" at bounding box center [461, 51] width 22 height 9
click at [460, 53] on icon "caret-left" at bounding box center [460, 51] width 9 height 9
click at [516, 51] on icon "caret-right" at bounding box center [518, 51] width 9 height 9
click at [535, 51] on icon "close" at bounding box center [536, 50] width 6 height 6
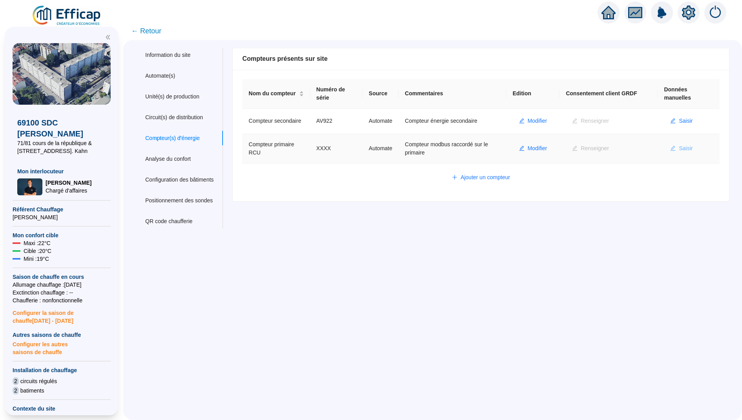
click at [690, 153] on span "Saisir" at bounding box center [685, 148] width 14 height 8
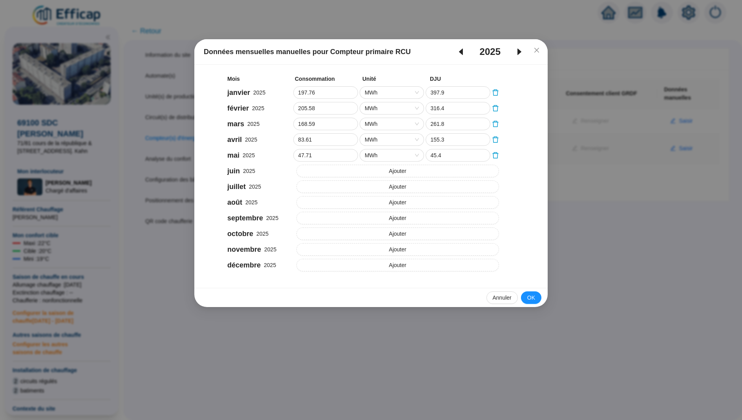
click at [459, 53] on icon "caret-left" at bounding box center [460, 51] width 9 height 9
type input "198.31"
type input "393"
type input "145.8"
type input "254.9"
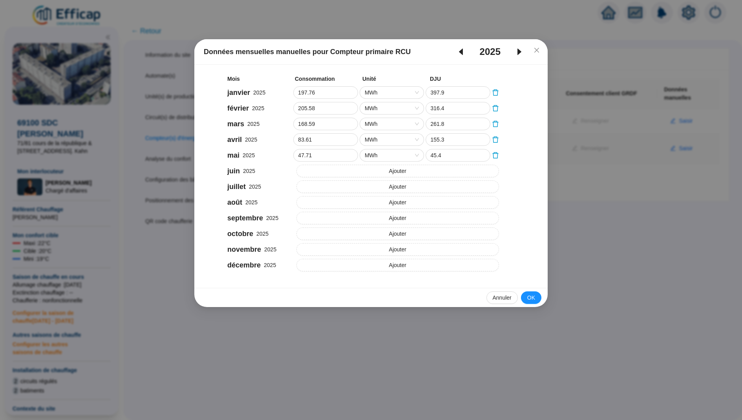
type input "150.09"
type input "224"
type input "93.59"
type input "183"
type input "66.78"
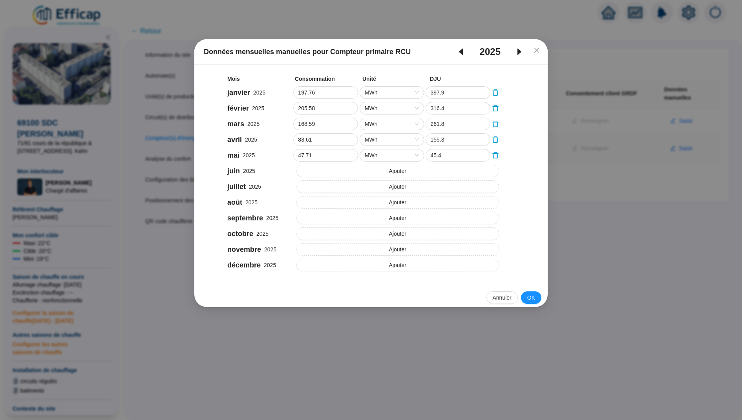
type input "90"
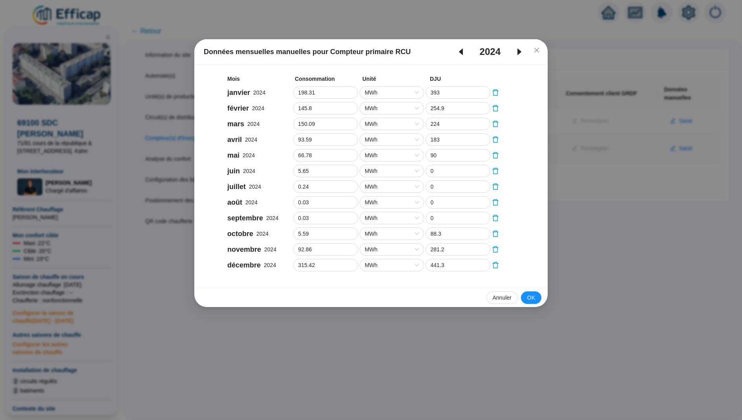
click at [521, 52] on icon "caret-right" at bounding box center [518, 51] width 9 height 9
type input "197.76"
type input "397.9"
type input "205.58"
type input "316.4"
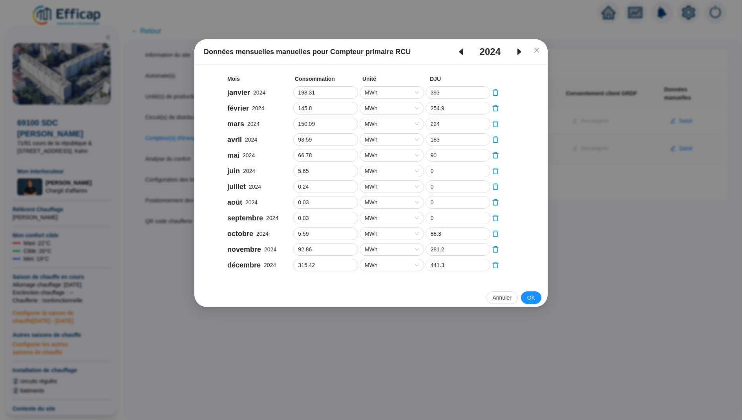
type input "168.59"
type input "261.8"
type input "83.61"
type input "155.3"
type input "47.71"
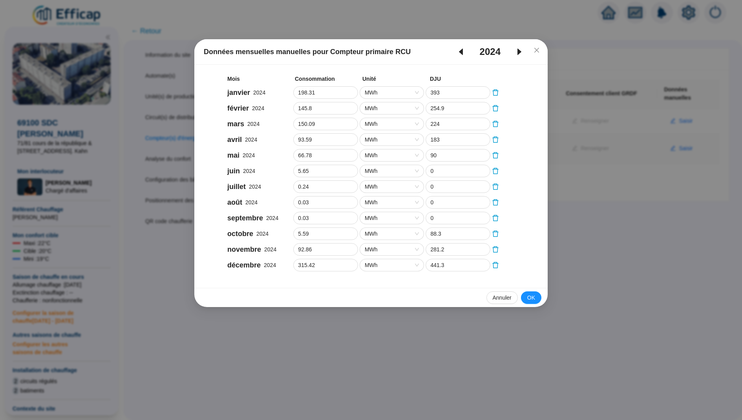
type input "45.4"
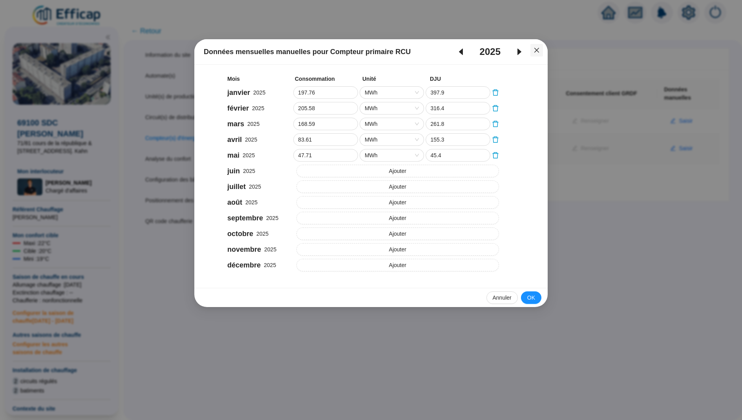
click at [536, 53] on icon "close" at bounding box center [536, 50] width 6 height 6
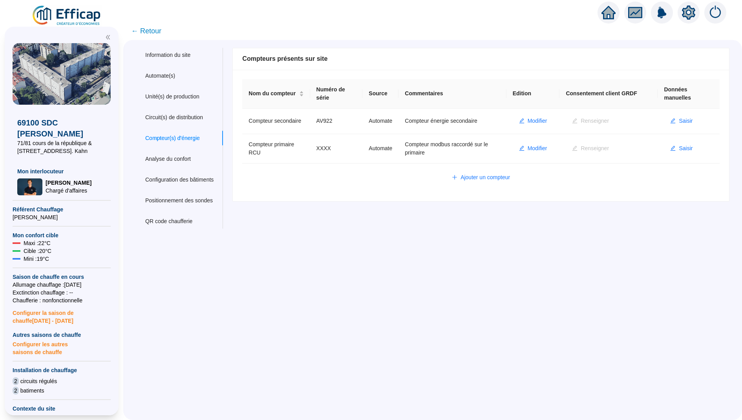
click at [620, 12] on div at bounding box center [661, 13] width 129 height 22
click at [615, 12] on div at bounding box center [608, 13] width 22 height 22
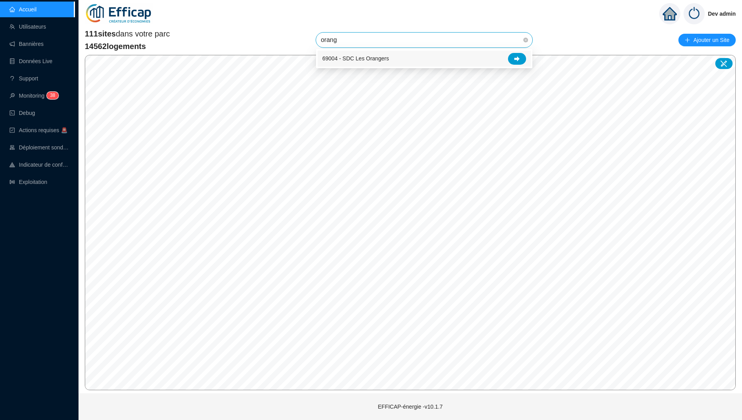
type input "orange"
click at [521, 64] on div at bounding box center [517, 59] width 18 height 12
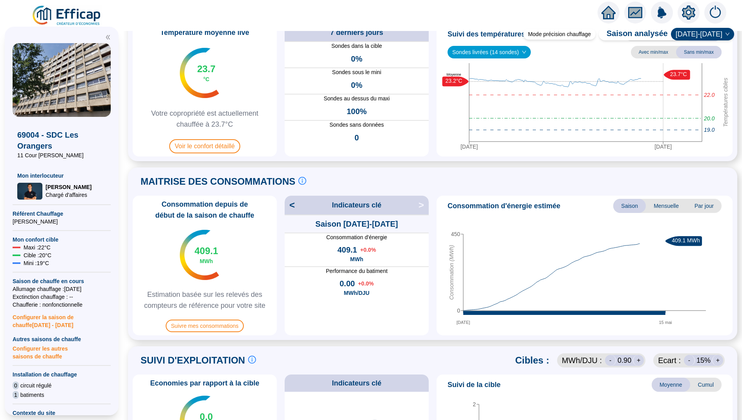
scroll to position [52, 0]
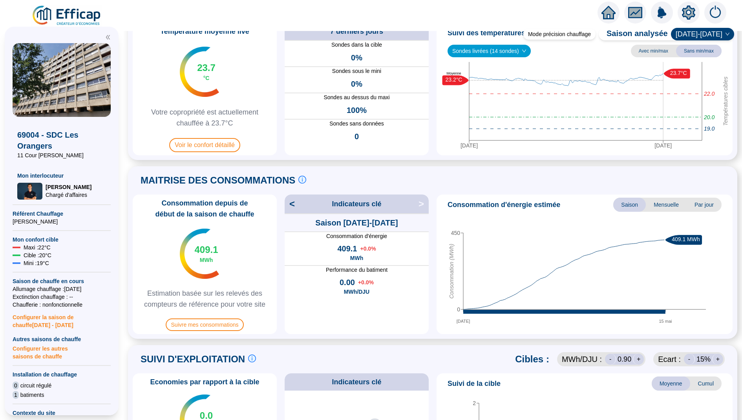
click at [683, 7] on icon "setting" at bounding box center [688, 12] width 14 height 14
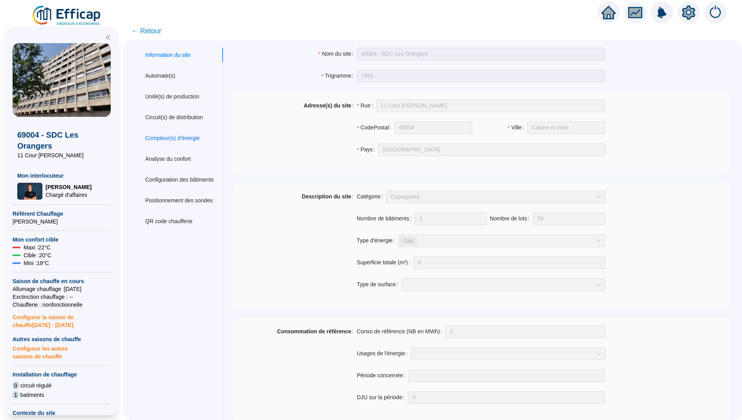
click at [180, 140] on div "Compteur(s) d'énergie" at bounding box center [172, 138] width 55 height 8
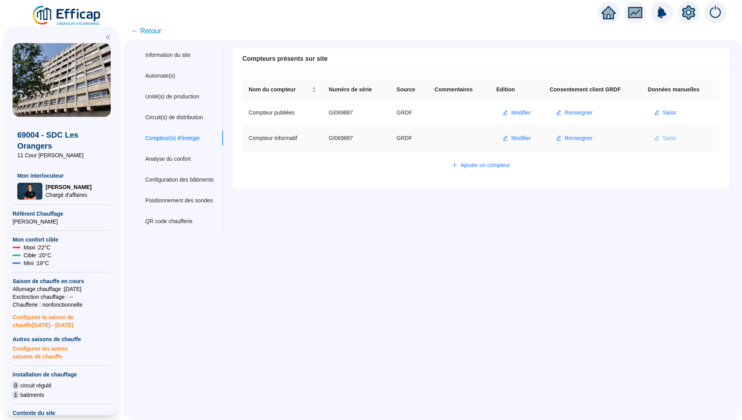
click at [667, 137] on span "Saisir" at bounding box center [669, 138] width 14 height 8
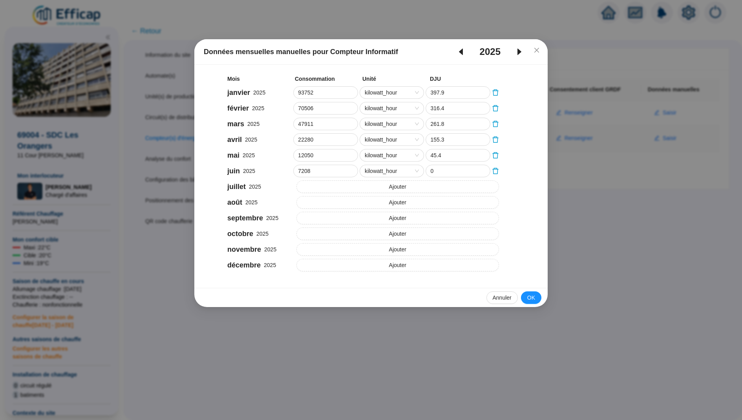
click at [463, 54] on span "caret-left" at bounding box center [461, 51] width 22 height 9
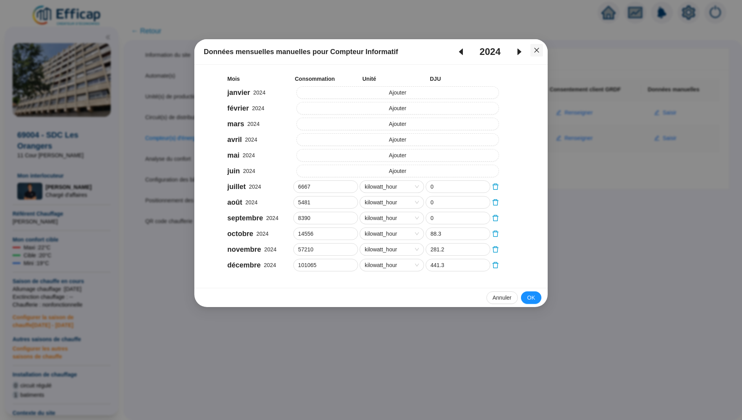
click at [535, 54] on button "Close" at bounding box center [536, 50] width 13 height 13
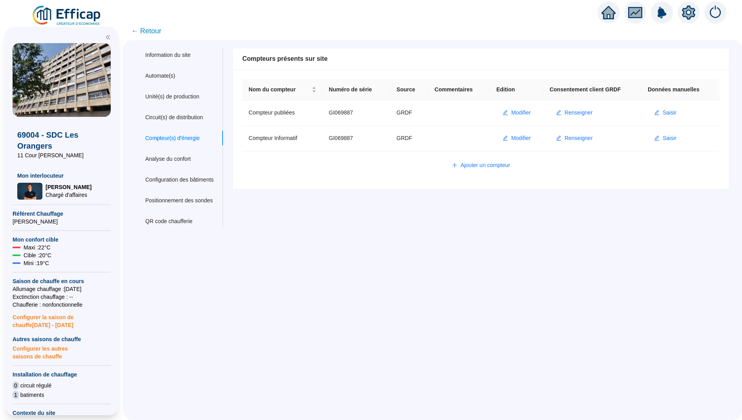
click at [143, 31] on span "← Retour" at bounding box center [146, 31] width 30 height 11
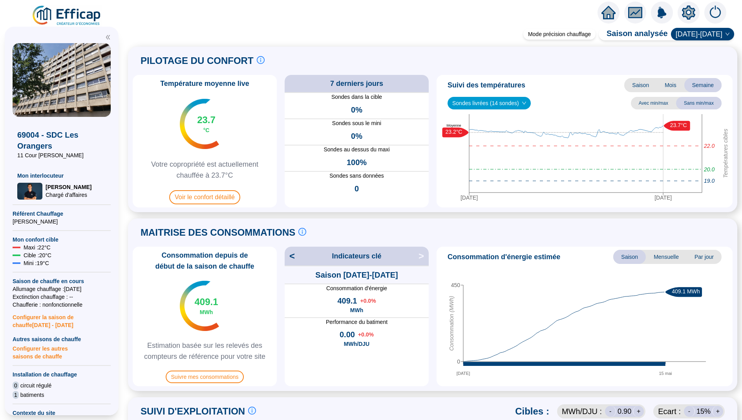
click at [703, 36] on span "[DATE]-[DATE]" at bounding box center [702, 34] width 54 height 12
click at [697, 61] on div "[DATE]-[DATE]" at bounding box center [707, 62] width 40 height 8
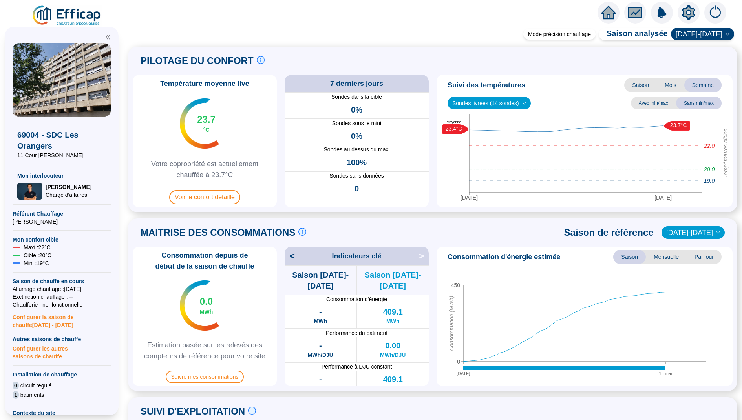
click at [294, 255] on span "<" at bounding box center [289, 256] width 10 height 13
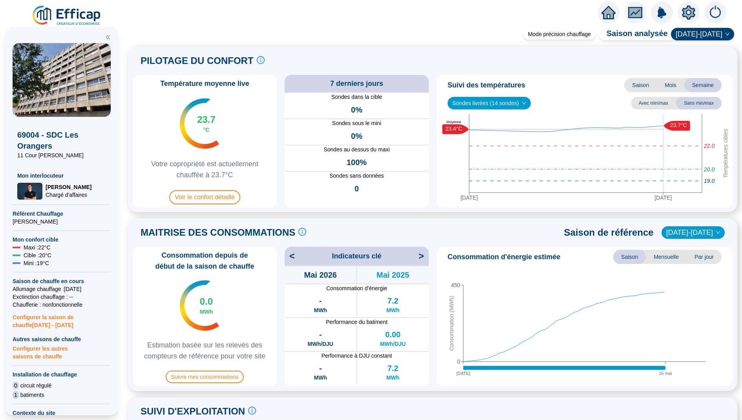
click at [290, 257] on span "<" at bounding box center [289, 256] width 10 height 13
click at [292, 255] on span "<" at bounding box center [289, 256] width 10 height 13
click at [418, 255] on span ">" at bounding box center [423, 256] width 10 height 13
click at [292, 259] on span "<" at bounding box center [289, 256] width 10 height 13
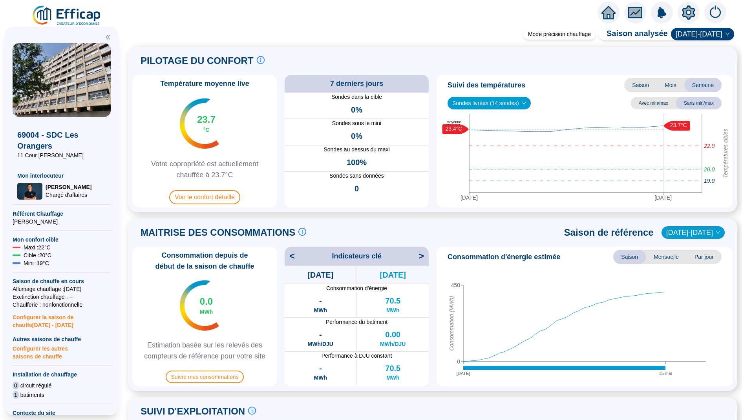
click at [292, 259] on span "<" at bounding box center [289, 256] width 10 height 13
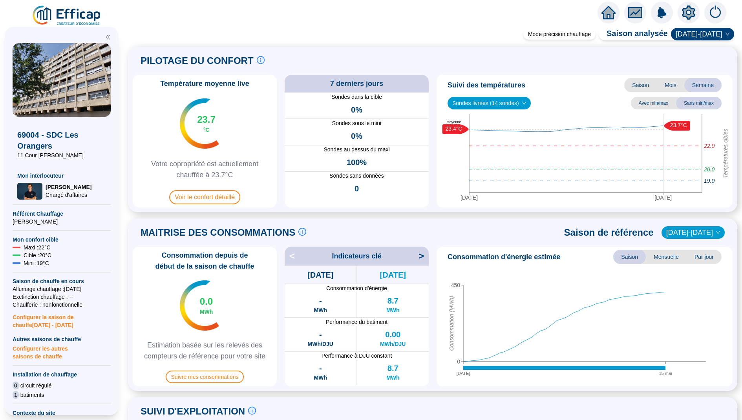
click at [292, 259] on span "<" at bounding box center [289, 256] width 10 height 13
click at [419, 255] on span ">" at bounding box center [423, 256] width 10 height 13
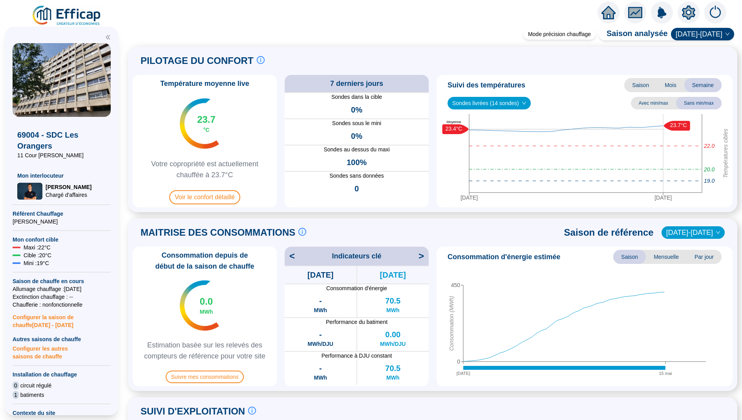
click at [419, 255] on span ">" at bounding box center [423, 256] width 10 height 13
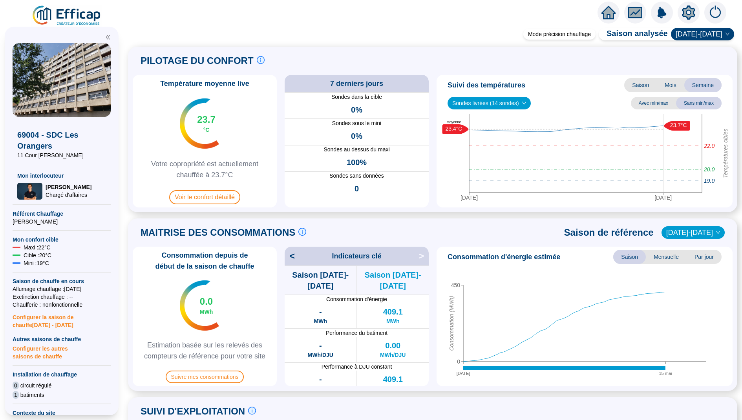
click at [419, 255] on span ">" at bounding box center [423, 256] width 10 height 13
click at [288, 256] on span "<" at bounding box center [289, 256] width 10 height 13
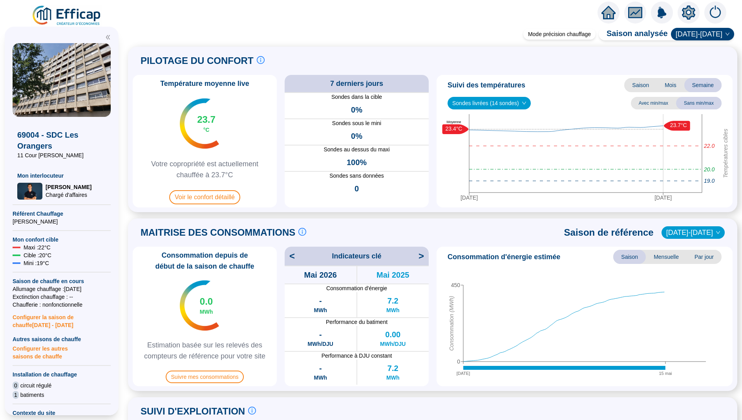
click at [290, 256] on span "<" at bounding box center [289, 256] width 10 height 13
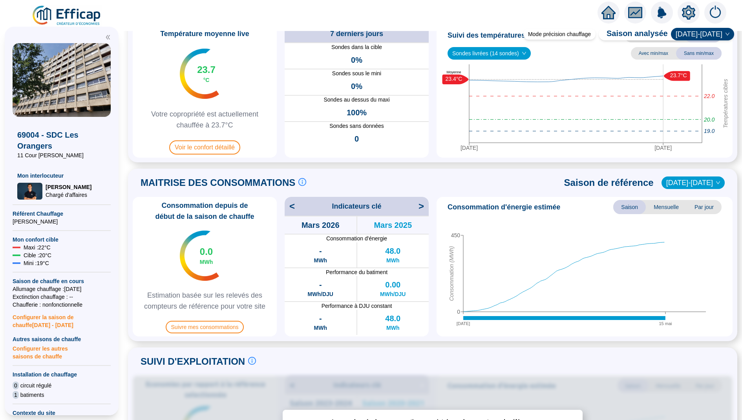
scroll to position [47, 0]
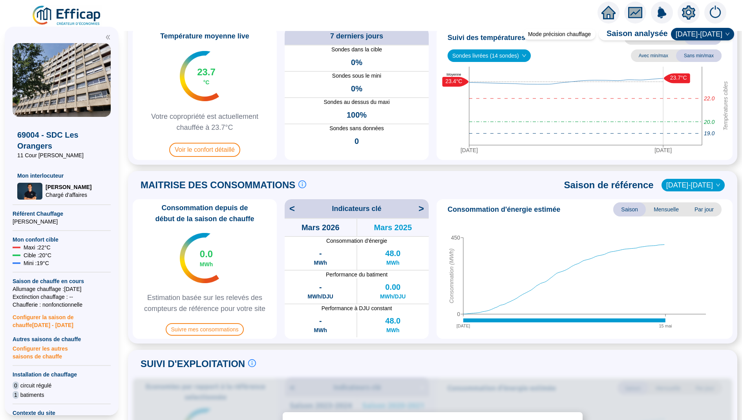
click at [425, 213] on span ">" at bounding box center [423, 208] width 10 height 13
click at [418, 209] on span ">" at bounding box center [423, 208] width 10 height 13
click at [421, 209] on span ">" at bounding box center [423, 208] width 10 height 13
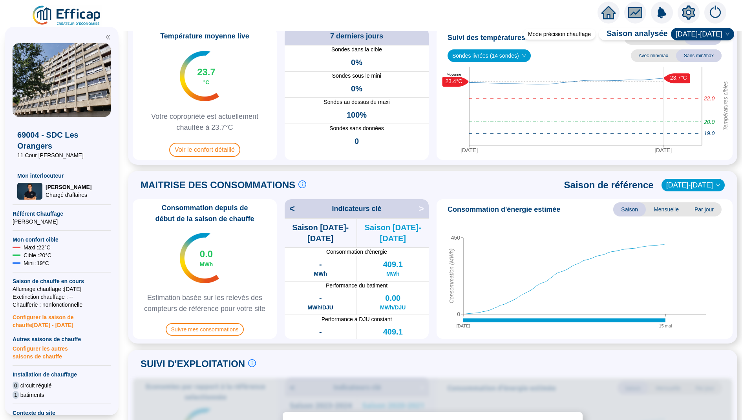
click at [288, 211] on span "<" at bounding box center [289, 208] width 10 height 13
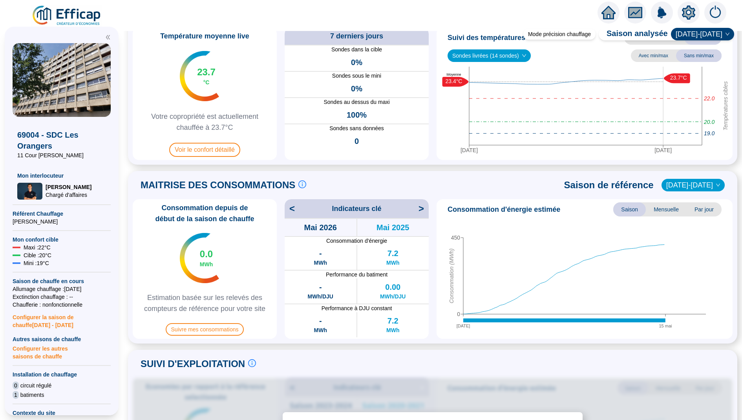
click at [294, 210] on span "<" at bounding box center [289, 208] width 10 height 13
click at [295, 212] on span "<" at bounding box center [289, 208] width 10 height 13
click at [293, 208] on span "<" at bounding box center [289, 208] width 10 height 13
click at [291, 209] on span "<" at bounding box center [289, 208] width 10 height 13
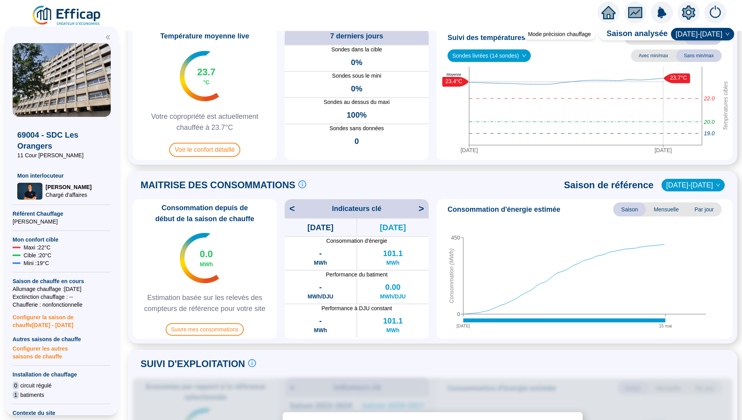
click at [299, 202] on div "< Indicateurs clé >" at bounding box center [356, 208] width 144 height 19
click at [295, 207] on div "< Indicateurs clé >" at bounding box center [356, 208] width 144 height 19
click at [292, 207] on span "<" at bounding box center [289, 208] width 10 height 13
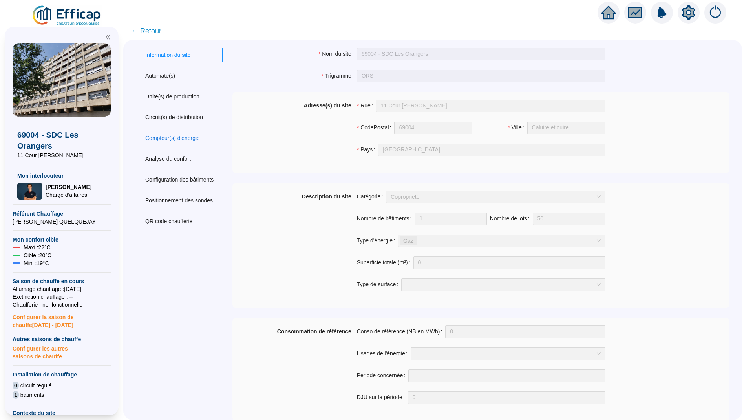
click at [179, 140] on div "Compteur(s) d'énergie" at bounding box center [172, 138] width 55 height 8
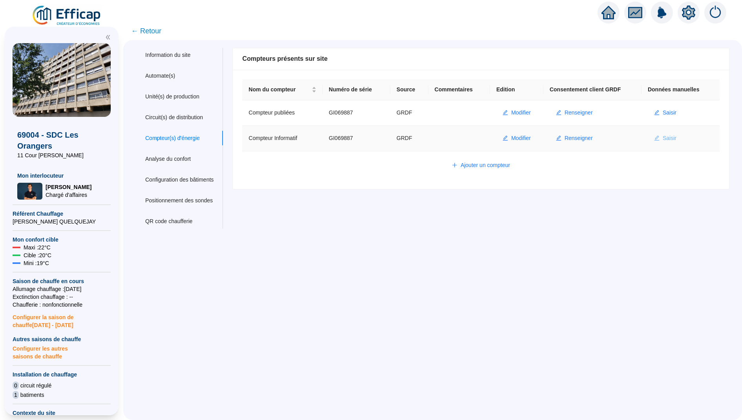
click at [674, 137] on span "Saisir" at bounding box center [669, 138] width 14 height 8
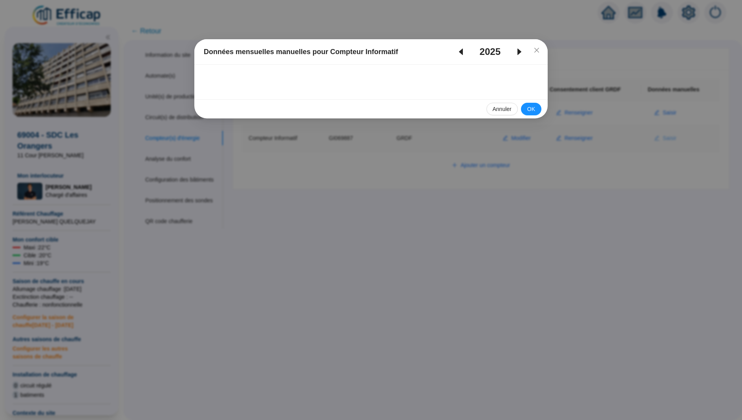
click at [674, 137] on div "Données mensuelles manuelles pour Compteur Informatif 2025 Annuler OK" at bounding box center [371, 210] width 742 height 420
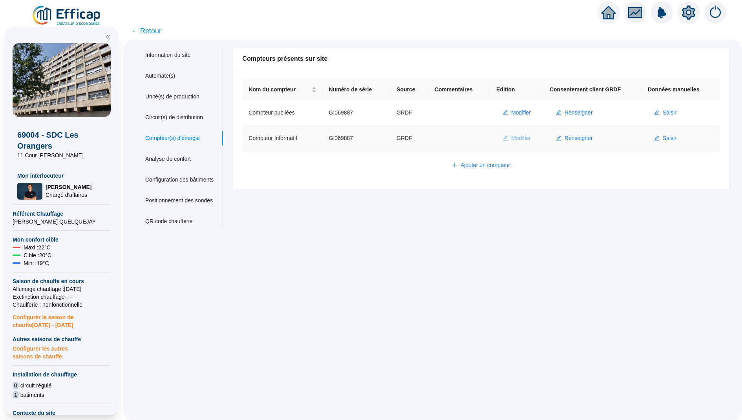
click at [528, 137] on span "Modifier" at bounding box center [521, 138] width 20 height 8
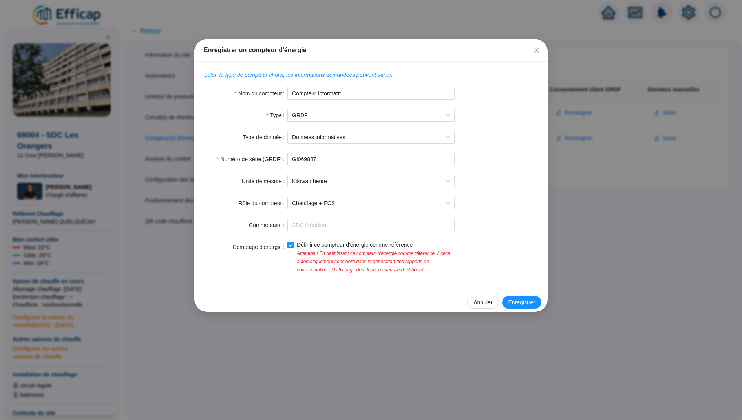
click at [673, 140] on div "Enregistrer un compteur d'énergie Selon le type de compteur choisi, les informa…" at bounding box center [371, 210] width 742 height 420
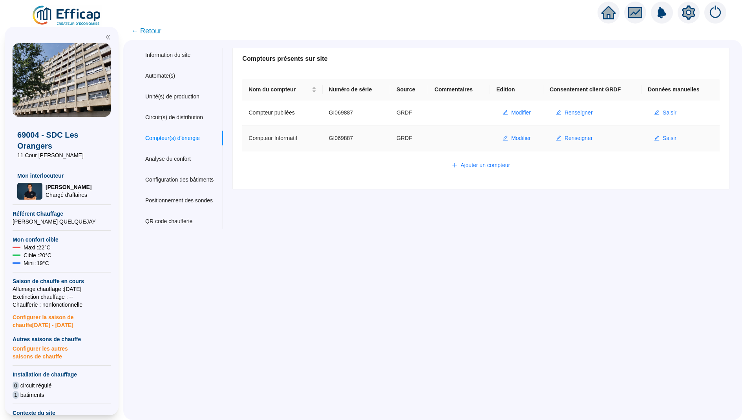
click at [673, 140] on span "Saisir" at bounding box center [669, 138] width 14 height 8
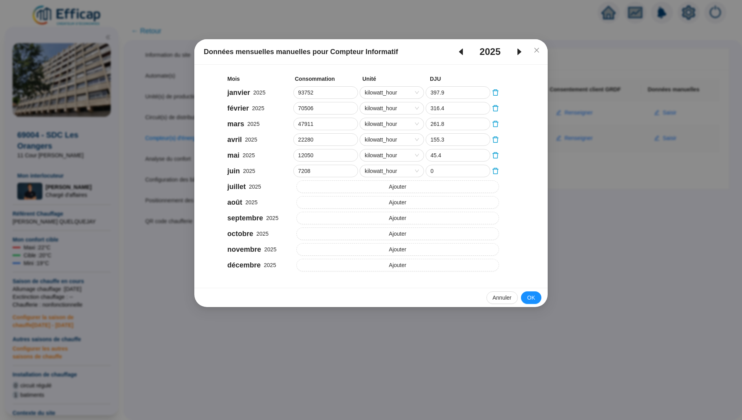
click at [459, 51] on icon "caret-left" at bounding box center [461, 52] width 4 height 7
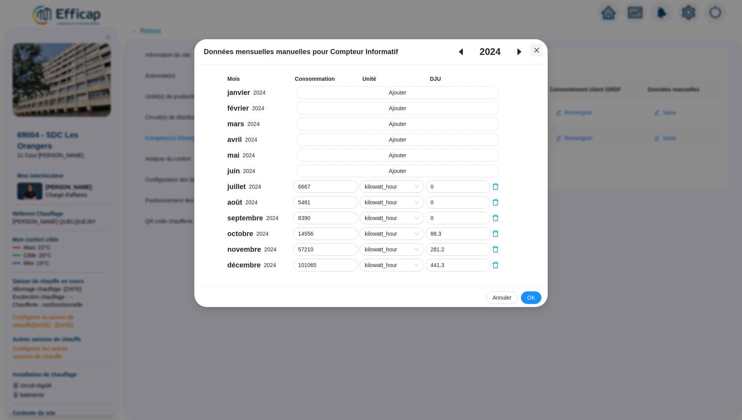
click at [534, 52] on icon "close" at bounding box center [536, 50] width 6 height 6
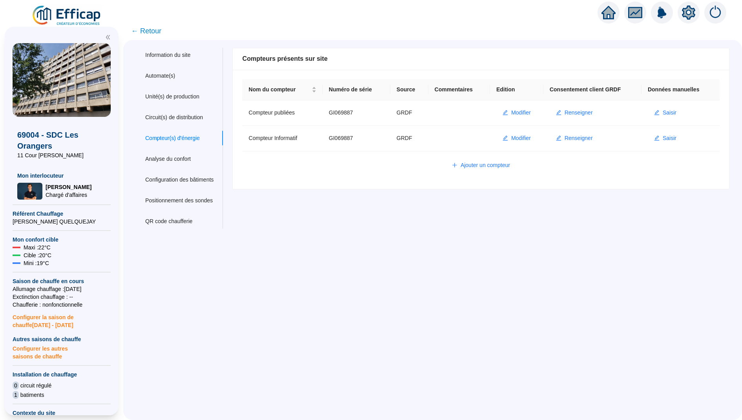
click at [153, 36] on span "← Retour" at bounding box center [146, 31] width 30 height 11
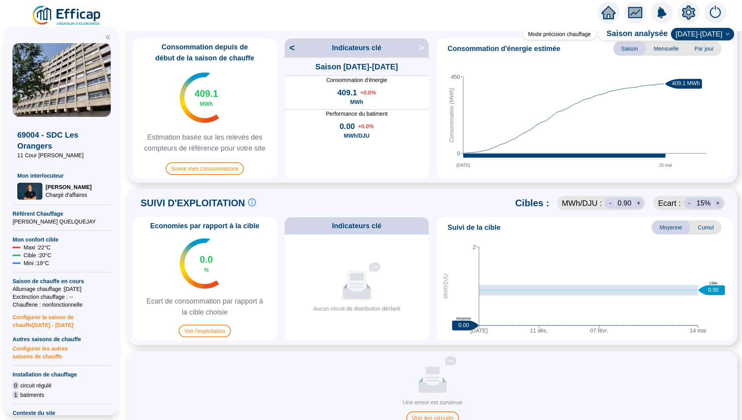
scroll to position [389, 0]
